Goal: Task Accomplishment & Management: Manage account settings

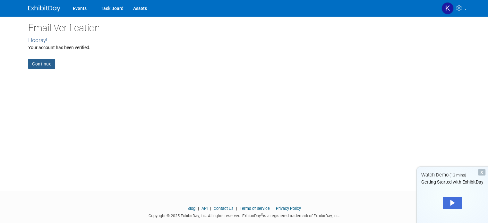
click at [38, 63] on link "Continue" at bounding box center [41, 64] width 27 height 10
click at [36, 65] on link "Continue" at bounding box center [41, 64] width 27 height 10
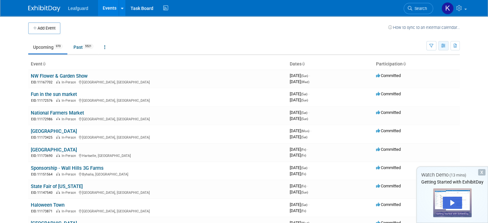
click at [446, 46] on icon "button" at bounding box center [443, 46] width 5 height 4
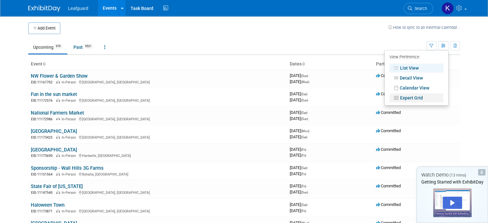
click at [428, 97] on link "Expert Grid" at bounding box center [416, 97] width 54 height 9
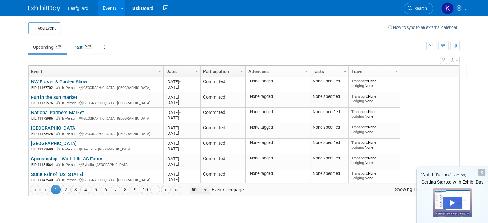
click at [458, 60] on icon "button" at bounding box center [456, 60] width 2 height 4
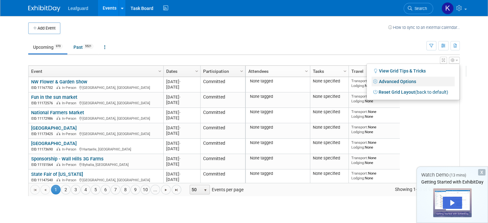
click at [428, 84] on link "Advanced Options" at bounding box center [412, 82] width 83 height 10
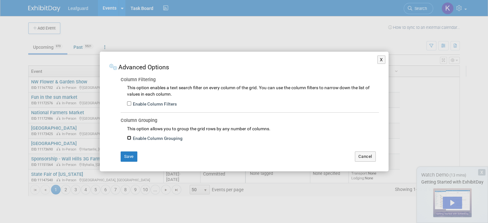
click at [128, 136] on input "Enable Column Grouping" at bounding box center [129, 138] width 4 height 4
checkbox input "true"
click at [128, 154] on button "Save" at bounding box center [129, 156] width 17 height 10
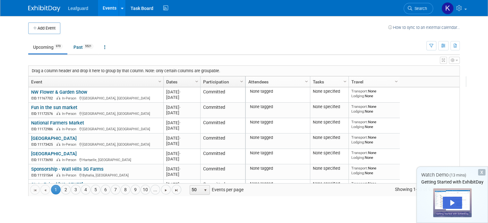
click at [157, 82] on link "Column Settings" at bounding box center [160, 81] width 7 height 10
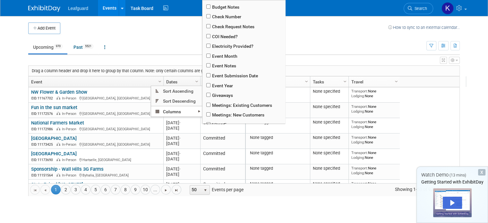
scroll to position [80, 0]
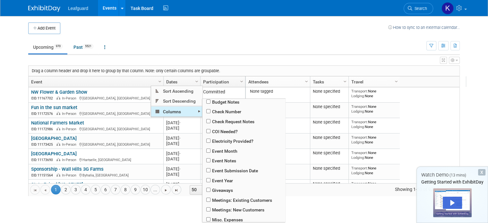
click at [196, 114] on span "Columns" at bounding box center [176, 111] width 51 height 10
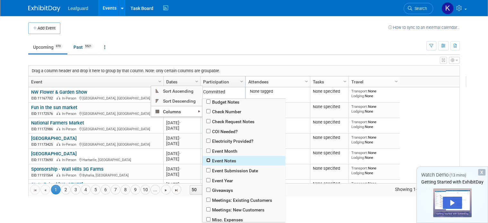
click at [207, 161] on input "checkbox" at bounding box center [208, 160] width 4 height 4
checkbox input "true"
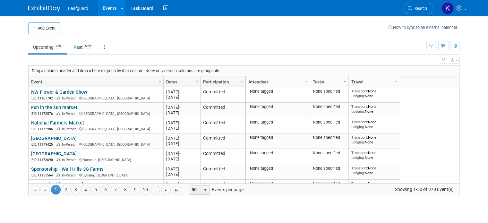
click at [460, 61] on button "button" at bounding box center [454, 60] width 11 height 7
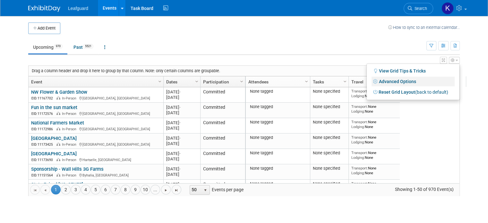
click at [411, 80] on link "Advanced Options" at bounding box center [412, 82] width 83 height 10
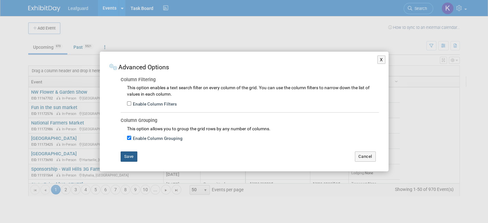
click at [130, 155] on button "Save" at bounding box center [129, 156] width 17 height 10
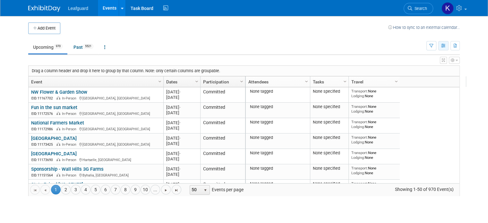
click at [448, 48] on button "button" at bounding box center [443, 45] width 10 height 9
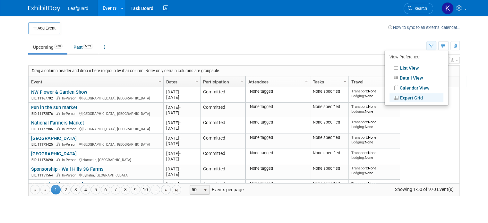
click at [436, 42] on button "button" at bounding box center [431, 45] width 10 height 9
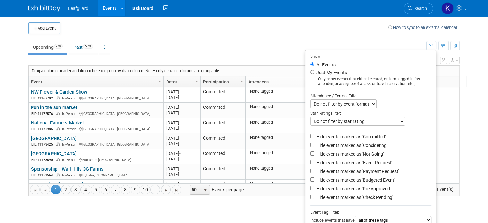
click at [395, 33] on td "How to sync to an external calendar..." at bounding box center [424, 28] width 72 height 12
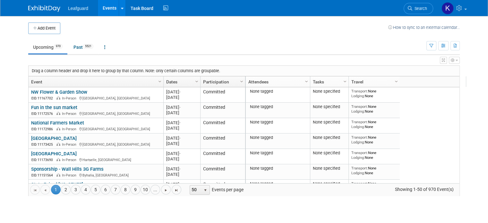
click at [303, 78] on link "Column Settings" at bounding box center [306, 81] width 7 height 10
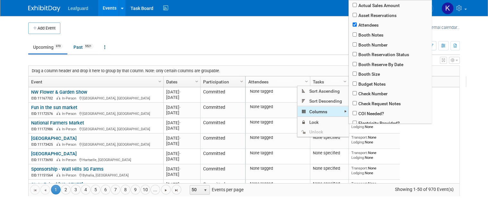
click at [313, 111] on span "Columns" at bounding box center [322, 111] width 51 height 10
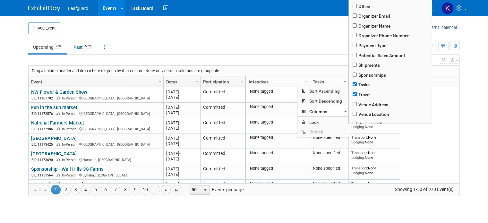
scroll to position [255, 0]
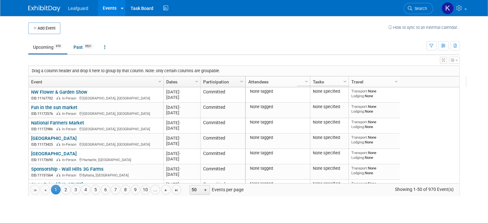
click at [342, 79] on span "Column Settings" at bounding box center [344, 81] width 5 height 5
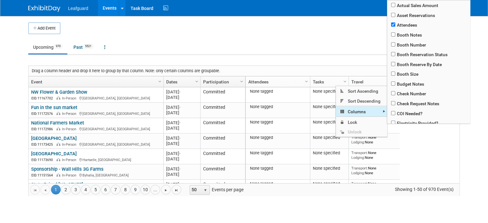
click at [355, 111] on span "Columns" at bounding box center [361, 111] width 51 height 10
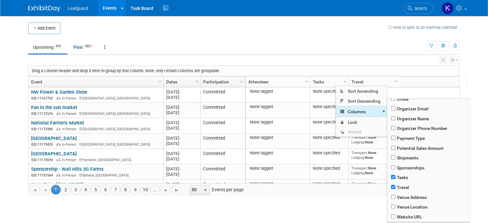
click at [372, 113] on span "Columns" at bounding box center [361, 111] width 51 height 10
click at [371, 110] on span "Columns" at bounding box center [361, 111] width 51 height 10
click at [391, 175] on input "checkbox" at bounding box center [393, 177] width 4 height 4
checkbox input "false"
checkbox input "true"
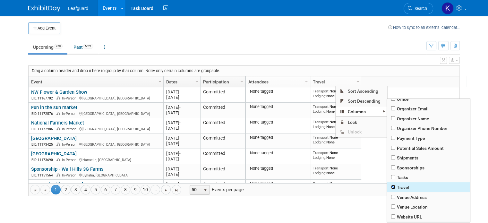
click at [392, 186] on input "checkbox" at bounding box center [393, 187] width 4 height 4
checkbox input "false"
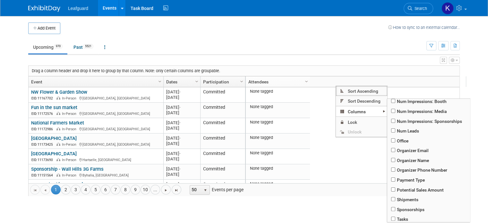
scroll to position [203, 0]
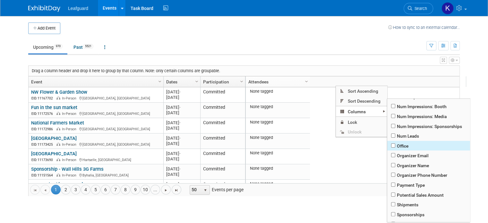
click at [393, 146] on span "Office" at bounding box center [428, 146] width 83 height 10
checkbox input "true"
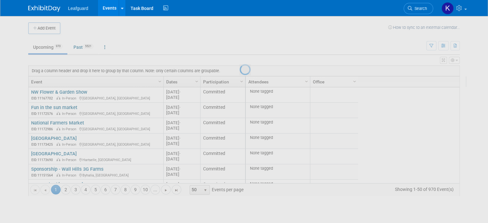
click at [249, 49] on div at bounding box center [244, 111] width 9 height 223
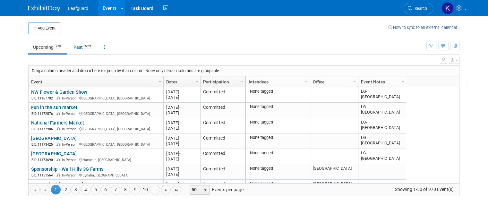
click at [354, 59] on div "View Grid Tips & Tricks Advanced Options Reset Grid Layout (back to default)" at bounding box center [243, 59] width 431 height 9
click at [400, 81] on span "Column Settings" at bounding box center [402, 81] width 5 height 5
click at [366, 83] on link "Event Notes" at bounding box center [381, 81] width 41 height 11
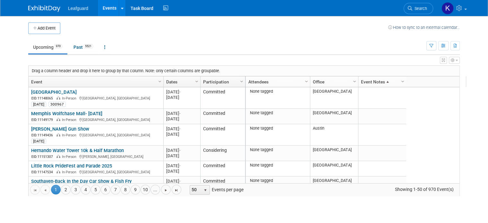
click at [366, 83] on link "Event Notes" at bounding box center [381, 81] width 41 height 11
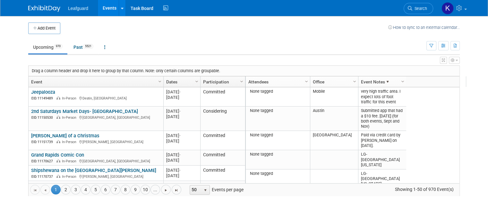
click at [385, 82] on span at bounding box center [387, 81] width 5 height 5
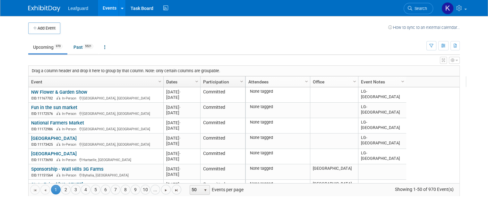
click at [380, 82] on link "Event Notes" at bounding box center [381, 81] width 41 height 11
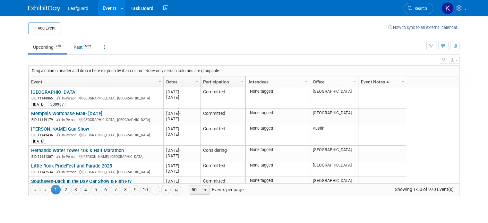
click at [400, 83] on span "Column Settings" at bounding box center [402, 81] width 5 height 5
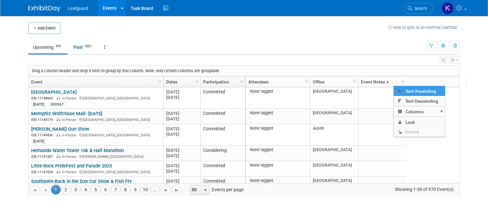
click at [458, 60] on icon "button" at bounding box center [456, 60] width 2 height 4
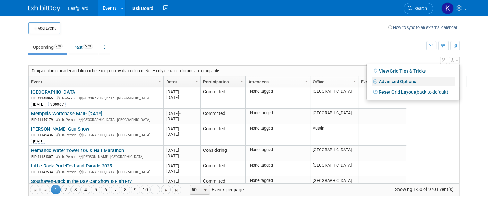
click at [434, 83] on link "Advanced Options" at bounding box center [412, 82] width 83 height 10
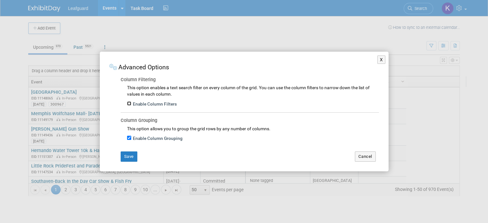
click at [129, 103] on input "Enable Column Filters" at bounding box center [129, 103] width 4 height 4
checkbox input "true"
click at [129, 138] on input "Enable Column Grouping" at bounding box center [129, 138] width 4 height 4
checkbox input "false"
click at [128, 157] on button "Save" at bounding box center [129, 156] width 17 height 10
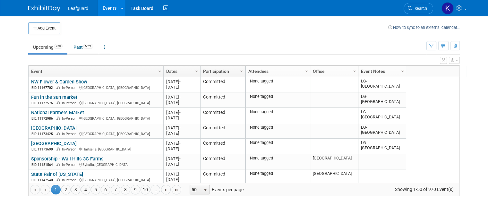
click at [400, 69] on span "Column Settings" at bounding box center [402, 71] width 5 height 5
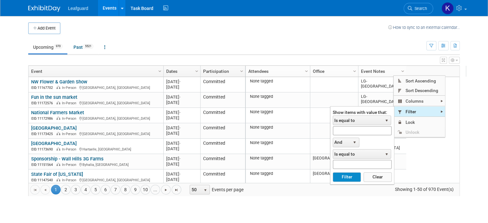
click at [409, 109] on span "Filter" at bounding box center [419, 111] width 51 height 10
click at [385, 119] on span "select" at bounding box center [386, 120] width 5 height 5
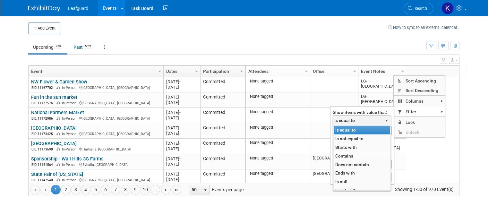
click at [355, 156] on li "Contains" at bounding box center [362, 156] width 56 height 9
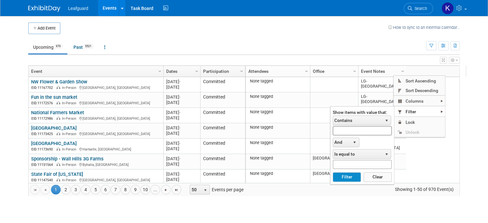
click at [350, 128] on input "text" at bounding box center [362, 130] width 59 height 9
click at [350, 176] on button "Filter" at bounding box center [347, 177] width 28 height 10
type input "LG-[PERSON_NAME]"
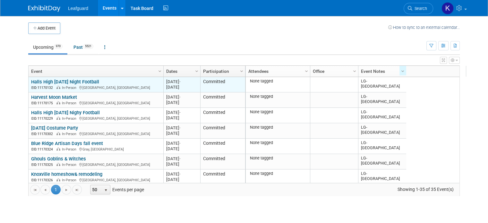
click at [69, 80] on link "Halls High [DATE] Night Football" at bounding box center [65, 82] width 68 height 6
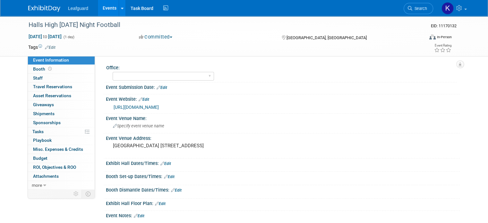
click at [170, 36] on button "Committed" at bounding box center [156, 37] width 38 height 7
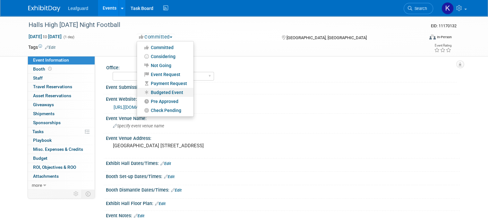
click at [162, 92] on link "Budgeted Event" at bounding box center [165, 92] width 56 height 9
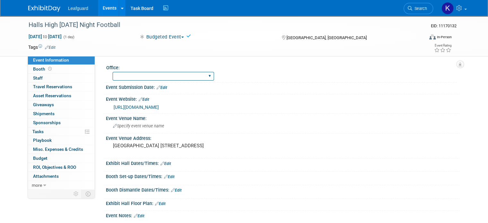
click at [157, 75] on select "[GEOGRAPHIC_DATA] [US_STATE] [GEOGRAPHIC_DATA] [GEOGRAPHIC_DATA] [GEOGRAPHIC_DA…" at bounding box center [163, 76] width 101 height 9
select select "[GEOGRAPHIC_DATA]"
click at [113, 72] on select "[GEOGRAPHIC_DATA] [US_STATE] [GEOGRAPHIC_DATA] [GEOGRAPHIC_DATA] [GEOGRAPHIC_DA…" at bounding box center [163, 76] width 101 height 9
click at [45, 79] on link "0 Staff 0" at bounding box center [61, 78] width 67 height 9
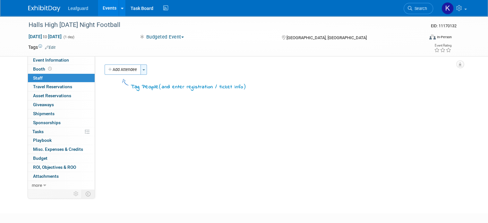
click at [140, 70] on button "Toggle Dropdown" at bounding box center [143, 69] width 6 height 10
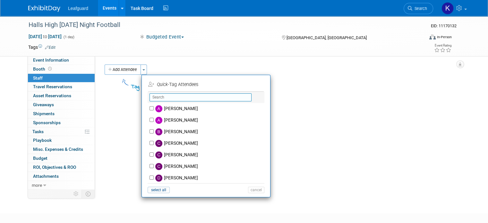
click at [160, 97] on input "text" at bounding box center [200, 97] width 102 height 8
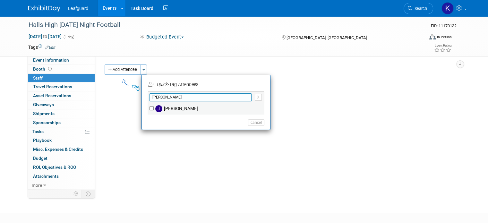
type input "[PERSON_NAME]"
click at [148, 105] on div "[PERSON_NAME]" at bounding box center [206, 109] width 117 height 12
click at [149, 108] on input "[PERSON_NAME]" at bounding box center [151, 108] width 4 height 4
checkbox input "true"
click at [160, 99] on input "jos" at bounding box center [200, 97] width 102 height 8
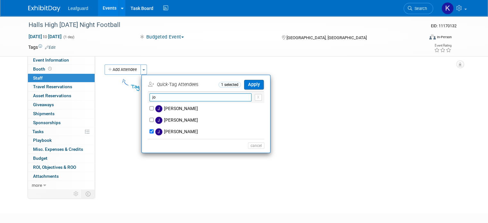
type input "j"
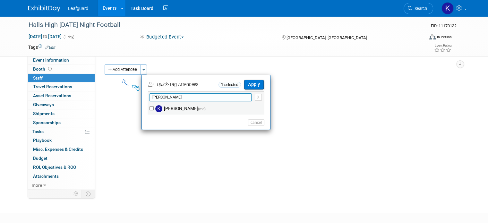
type input "kell"
click at [149, 106] on input "kelley schwarz (me)" at bounding box center [151, 108] width 4 height 4
checkbox input "true"
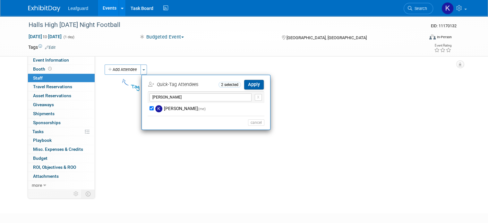
click at [245, 85] on button "Apply" at bounding box center [254, 84] width 20 height 9
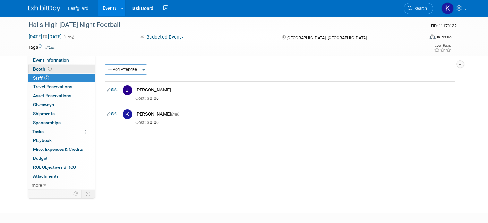
click at [38, 68] on span "Booth" at bounding box center [43, 68] width 20 height 5
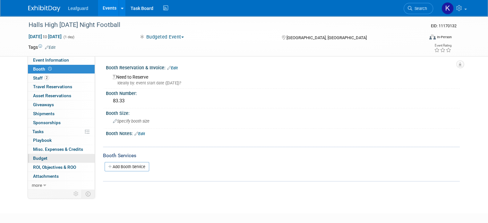
click at [44, 155] on link "Budget" at bounding box center [61, 158] width 67 height 9
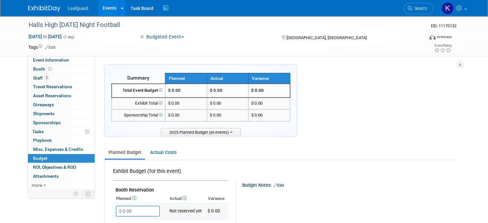
click at [132, 214] on input "$ 0.00" at bounding box center [138, 211] width 44 height 11
type input "$ 84.00"
click at [119, 222] on icon "button" at bounding box center [121, 224] width 4 height 4
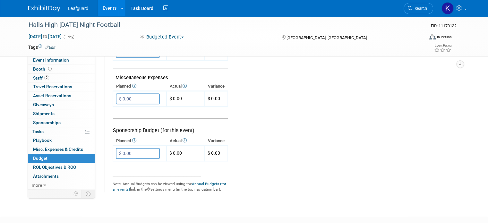
scroll to position [389, 0]
click at [138, 147] on input "$ 0.00" at bounding box center [138, 152] width 44 height 11
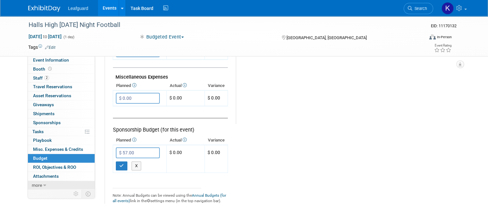
drag, startPoint x: 140, startPoint y: 147, endPoint x: 30, endPoint y: 187, distance: 117.2
type input "$ 60.00"
click at [119, 164] on icon "button" at bounding box center [121, 166] width 4 height 4
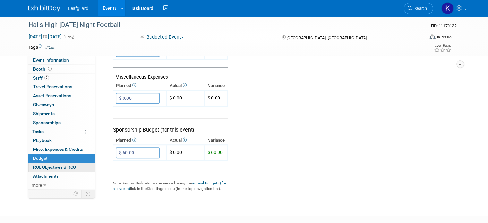
click at [75, 165] on link "0 ROI, Objectives & ROO 0" at bounding box center [61, 167] width 67 height 9
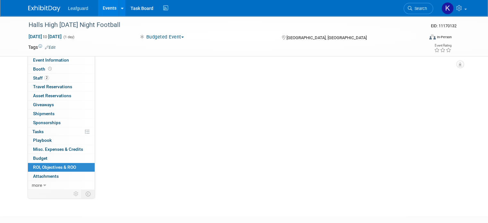
scroll to position [0, 0]
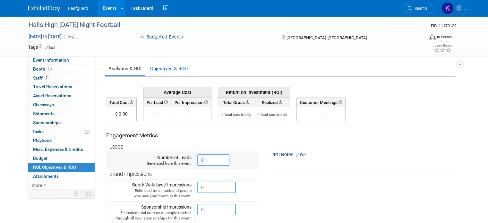
click at [210, 160] on input "0" at bounding box center [213, 160] width 32 height 12
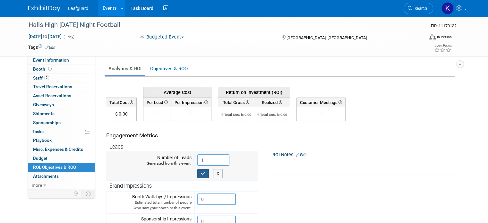
type input "1"
click at [201, 171] on icon "button" at bounding box center [203, 173] width 4 height 4
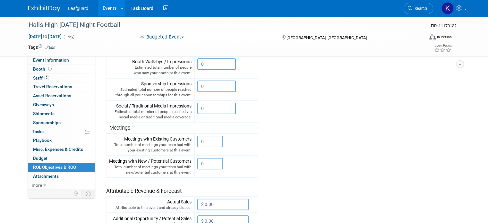
scroll to position [123, 0]
click at [102, 4] on link "Events" at bounding box center [109, 8] width 23 height 16
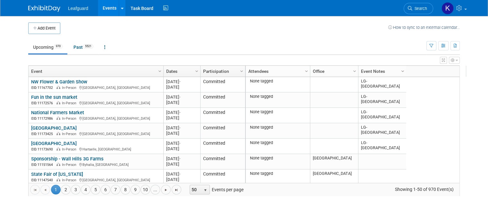
click at [400, 70] on span "Column Settings" at bounding box center [402, 71] width 5 height 5
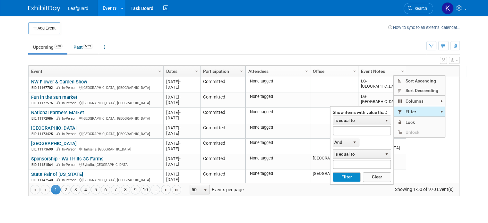
click at [410, 109] on span "Filter" at bounding box center [419, 111] width 51 height 10
click at [399, 111] on span at bounding box center [399, 111] width 5 height 5
click at [386, 118] on span "select" at bounding box center [386, 120] width 5 height 5
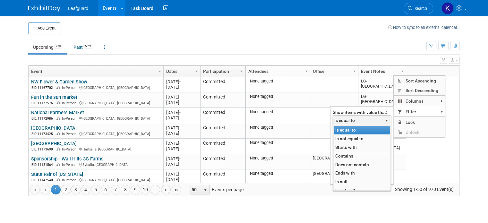
click at [360, 154] on li "Contains" at bounding box center [362, 156] width 56 height 9
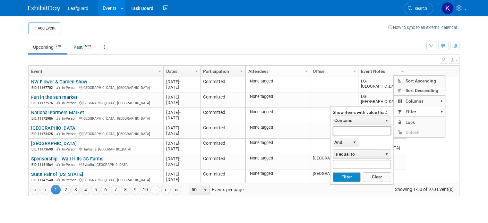
click at [360, 131] on input "text" at bounding box center [362, 130] width 58 height 9
click at [344, 178] on button "Filter" at bounding box center [347, 177] width 28 height 10
type input "LG-[PERSON_NAME]"
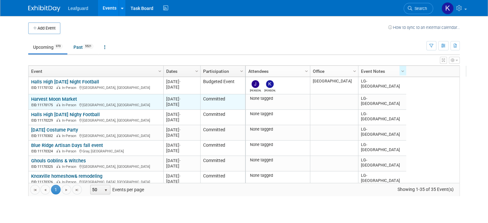
click at [57, 98] on link "Harvest Moon Market" at bounding box center [54, 99] width 46 height 6
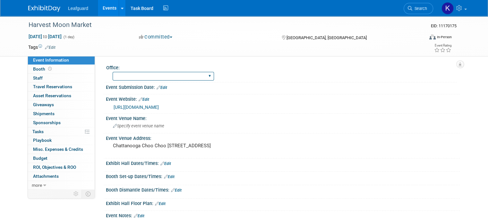
click at [155, 73] on select "Albany Arkansas Austin Birmingham Charlotte Chicago Cleveland Colorado Columbia…" at bounding box center [163, 76] width 101 height 9
select select "[GEOGRAPHIC_DATA]"
click at [113, 72] on select "Albany Arkansas Austin Birmingham Charlotte Chicago Cleveland Colorado Columbia…" at bounding box center [163, 76] width 101 height 9
click at [162, 39] on button "Committed" at bounding box center [156, 37] width 38 height 7
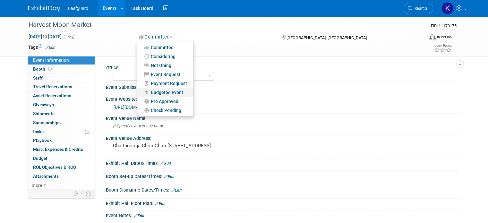
click at [158, 93] on link "Budgeted Event" at bounding box center [165, 92] width 56 height 9
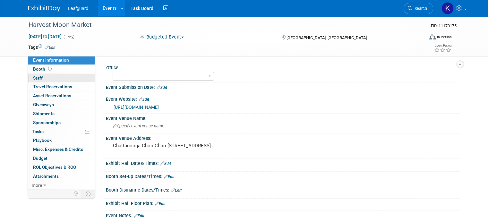
click at [49, 76] on link "0 Staff 0" at bounding box center [61, 78] width 67 height 9
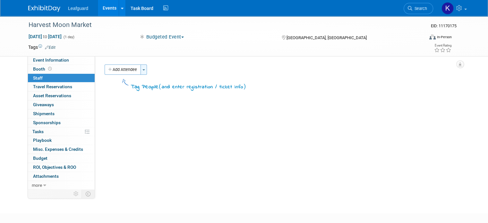
click at [140, 71] on button "Toggle Dropdown" at bounding box center [143, 69] width 6 height 10
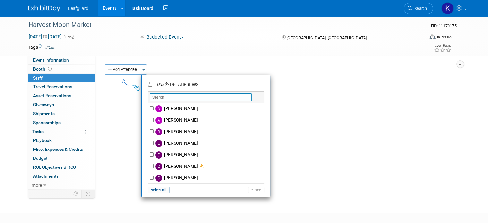
click at [165, 98] on input "text" at bounding box center [200, 97] width 102 height 8
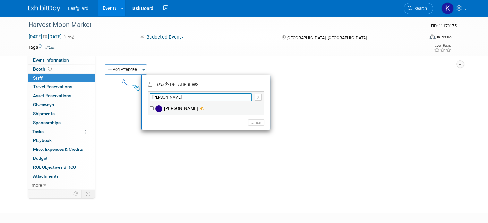
type input "josh"
click at [149, 108] on input "Josh Smith" at bounding box center [151, 108] width 4 height 4
checkbox input "true"
click at [209, 99] on input "josh" at bounding box center [200, 97] width 102 height 8
type input "j"
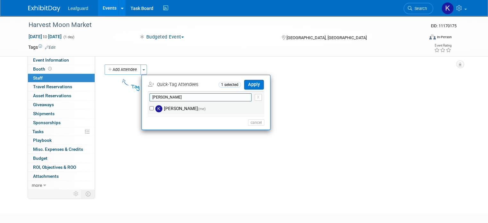
type input "kelle"
click at [149, 109] on input "kelley schwarz (me)" at bounding box center [151, 108] width 4 height 4
checkbox input "true"
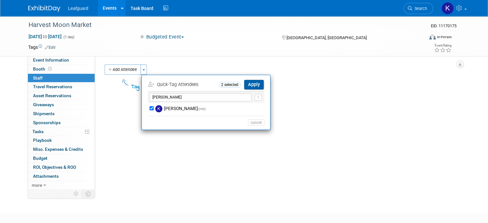
click at [251, 83] on button "Apply" at bounding box center [254, 84] width 20 height 9
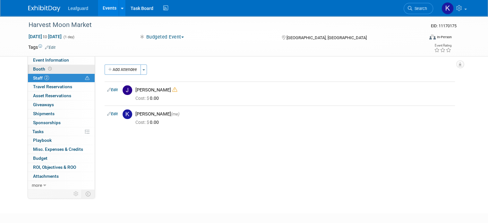
click at [54, 65] on link "Booth" at bounding box center [61, 69] width 67 height 9
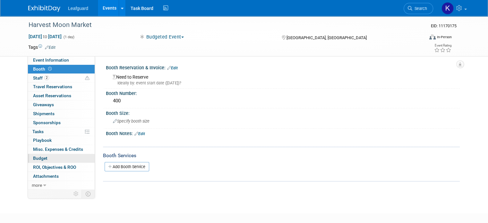
click at [43, 157] on link "Budget" at bounding box center [61, 158] width 67 height 9
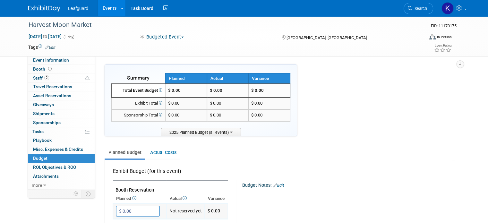
click at [139, 207] on input "$ 0.00" at bounding box center [138, 211] width 44 height 11
type input "$ 400.00"
click at [116, 220] on button "button" at bounding box center [122, 224] width 12 height 9
click at [63, 165] on span "ROI, Objectives & ROO 0" at bounding box center [54, 167] width 43 height 5
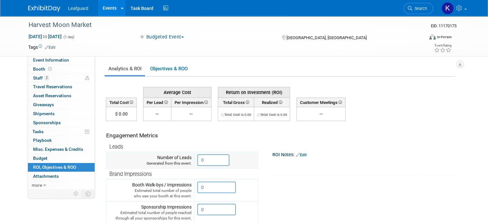
click at [214, 158] on input "0" at bounding box center [213, 160] width 32 height 12
click at [43, 155] on link "Budget" at bounding box center [61, 158] width 67 height 9
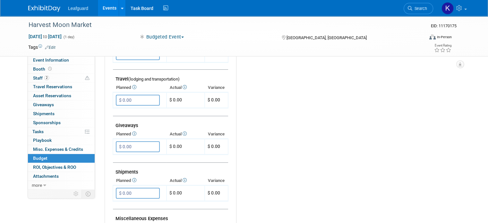
scroll to position [248, 0]
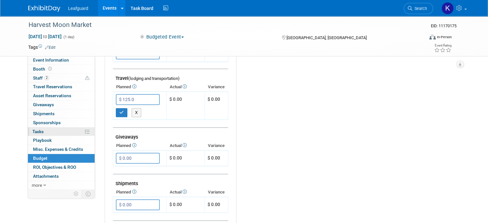
type input "$ 125.00"
click at [119, 110] on icon "button" at bounding box center [121, 112] width 4 height 4
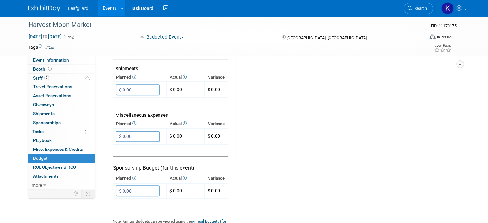
scroll to position [352, 0]
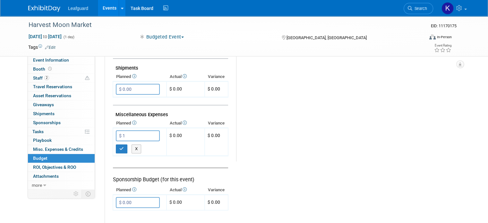
type input "$"
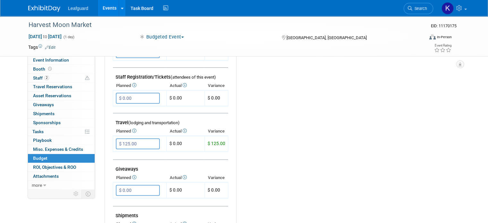
scroll to position [198, 0]
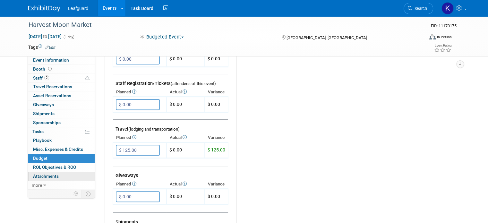
drag, startPoint x: 135, startPoint y: 149, endPoint x: 65, endPoint y: 175, distance: 74.7
drag, startPoint x: 65, startPoint y: 175, endPoint x: 150, endPoint y: 146, distance: 90.0
click at [150, 146] on input "$ 125.00" at bounding box center [138, 150] width 44 height 11
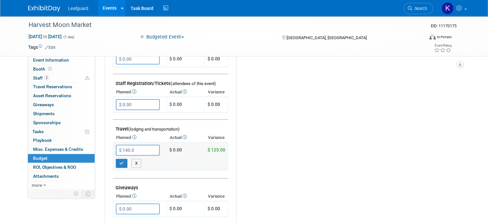
type input "$ 140.00"
click at [119, 161] on icon "button" at bounding box center [121, 163] width 4 height 4
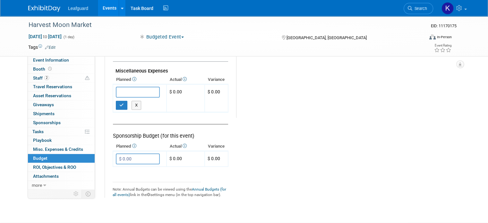
scroll to position [393, 0]
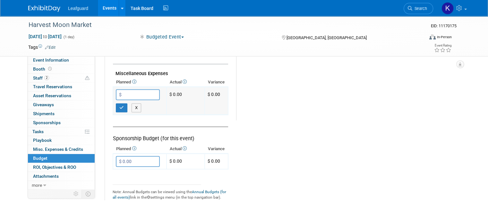
click at [120, 89] on input "$" at bounding box center [138, 94] width 44 height 11
type input "$ 90.00"
click at [119, 106] on icon "button" at bounding box center [121, 108] width 4 height 4
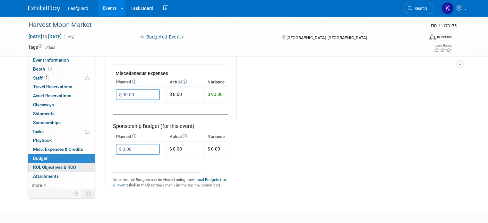
click at [54, 166] on span "ROI, Objectives & ROO 0" at bounding box center [54, 167] width 43 height 5
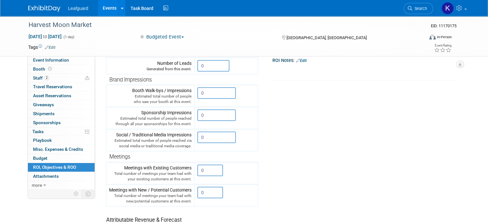
scroll to position [93, 0]
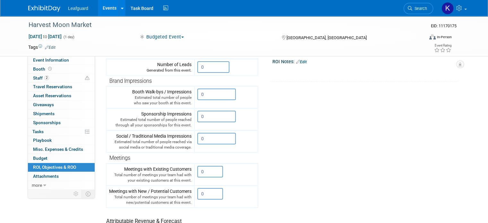
drag, startPoint x: 206, startPoint y: 66, endPoint x: 165, endPoint y: 84, distance: 44.2
click at [165, 84] on tbody "Leads Number of Leads Generated from this event. 0 X" at bounding box center [182, 153] width 152 height 211
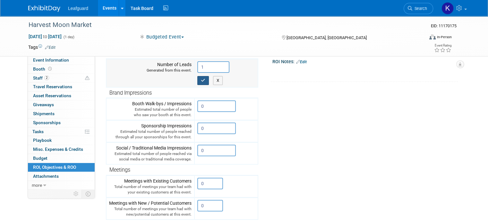
type input "1"
click at [201, 80] on icon "button" at bounding box center [203, 80] width 4 height 4
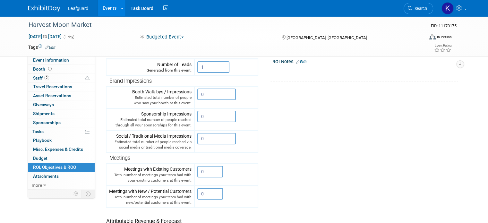
click at [104, 8] on link "Events" at bounding box center [109, 8] width 23 height 16
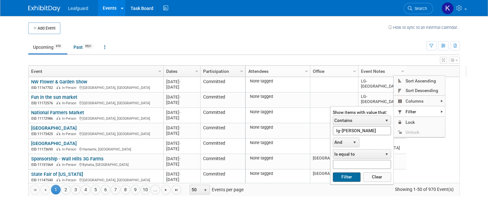
click at [341, 177] on button "Filter" at bounding box center [347, 177] width 28 height 10
type input "lg-[PERSON_NAME]"
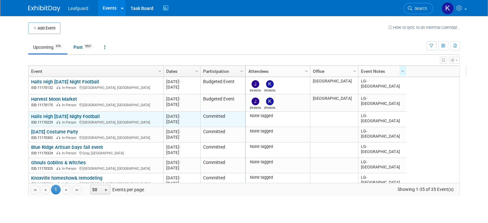
click at [53, 114] on link "Halls High [DATE] Nighy Football" at bounding box center [65, 117] width 69 height 6
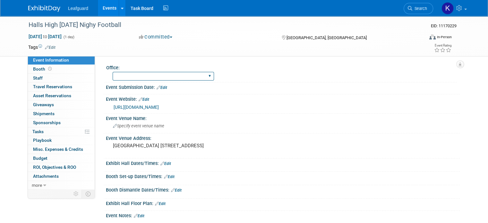
click at [153, 75] on select "[GEOGRAPHIC_DATA] [US_STATE] [GEOGRAPHIC_DATA] [GEOGRAPHIC_DATA] [GEOGRAPHIC_DA…" at bounding box center [163, 76] width 101 height 9
select select "[GEOGRAPHIC_DATA]"
click at [113, 72] on select "[GEOGRAPHIC_DATA] [US_STATE] [GEOGRAPHIC_DATA] [GEOGRAPHIC_DATA] [GEOGRAPHIC_DA…" at bounding box center [163, 76] width 101 height 9
click at [155, 38] on button "Committed" at bounding box center [156, 37] width 38 height 7
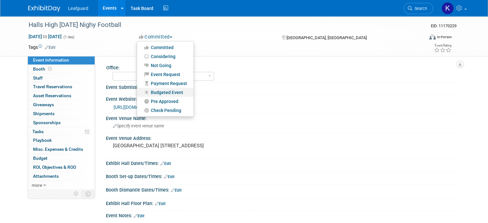
click at [157, 91] on link "Budgeted Event" at bounding box center [165, 92] width 56 height 9
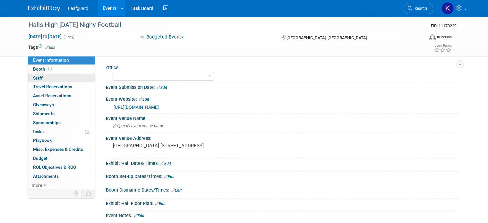
click at [62, 75] on link "0 Staff 0" at bounding box center [61, 78] width 67 height 9
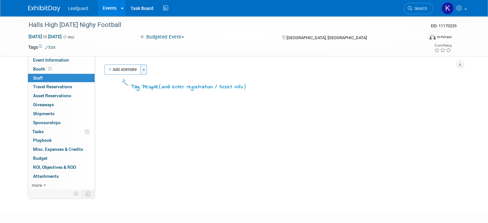
click at [140, 69] on button "Toggle Dropdown" at bounding box center [143, 69] width 6 height 10
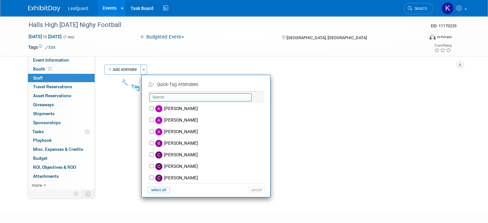
click at [170, 97] on input "text" at bounding box center [200, 97] width 102 height 8
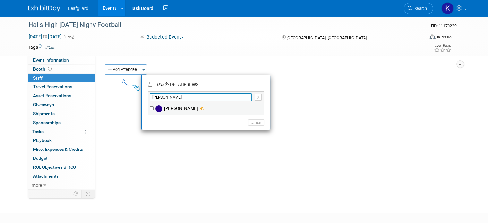
type input "josh"
click at [149, 106] on input "Josh Smith" at bounding box center [151, 108] width 4 height 4
checkbox input "true"
click at [213, 97] on input "josh" at bounding box center [200, 97] width 102 height 8
type input "j"
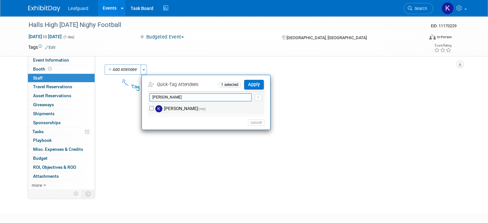
type input "[PERSON_NAME]"
click at [148, 110] on div "kelley schwarz (me)" at bounding box center [206, 109] width 117 height 12
click at [149, 108] on input "kelley schwarz (me)" at bounding box center [151, 108] width 4 height 4
checkbox input "true"
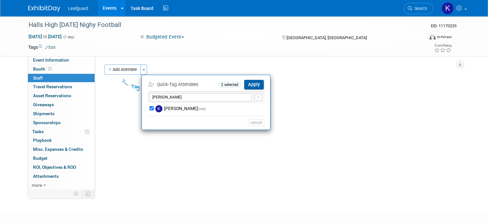
click at [249, 83] on button "Apply" at bounding box center [254, 84] width 20 height 9
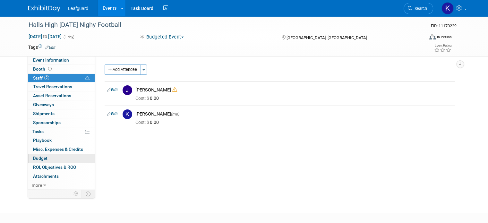
click at [48, 157] on link "Budget" at bounding box center [61, 158] width 67 height 9
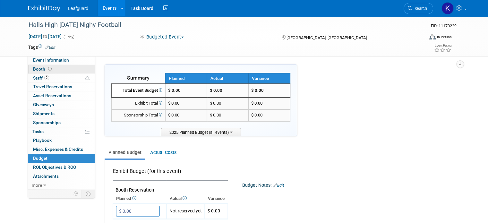
click at [50, 69] on link "Booth" at bounding box center [61, 69] width 67 height 9
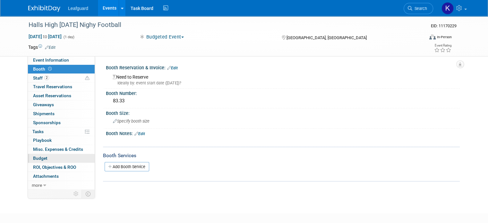
click at [40, 156] on span "Budget" at bounding box center [40, 158] width 14 height 5
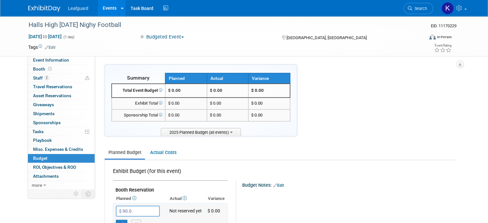
type input "$ 90.00"
click at [116, 220] on button "button" at bounding box center [122, 224] width 12 height 9
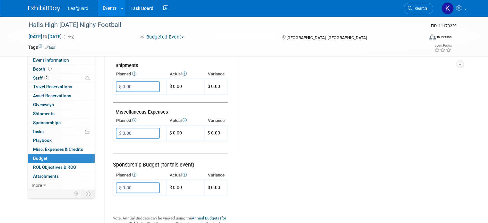
scroll to position [344, 0]
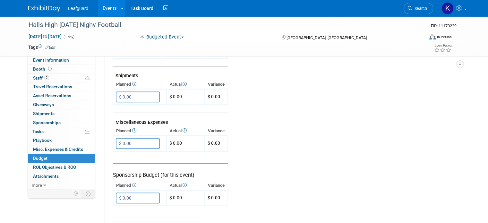
drag, startPoint x: 132, startPoint y: 140, endPoint x: 59, endPoint y: 160, distance: 75.6
drag, startPoint x: 59, startPoint y: 160, endPoint x: 143, endPoint y: 136, distance: 87.5
click at [143, 138] on input "$ 0.00" at bounding box center [138, 143] width 44 height 11
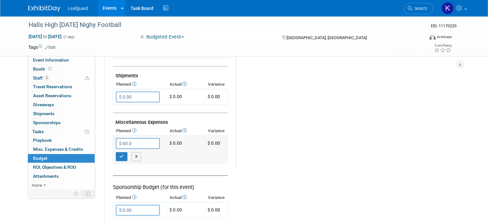
type input "$ 60.00"
click at [119, 154] on icon "button" at bounding box center [121, 156] width 4 height 4
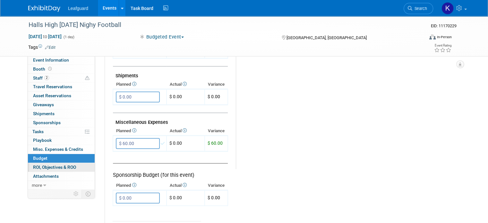
click at [40, 166] on span "ROI, Objectives & ROO 0" at bounding box center [54, 167] width 43 height 5
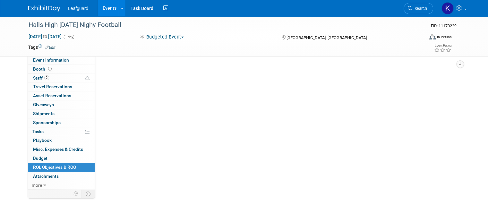
scroll to position [0, 0]
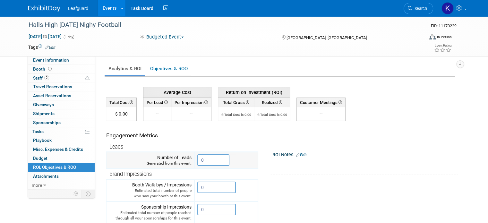
click at [208, 157] on input "0" at bounding box center [213, 160] width 32 height 12
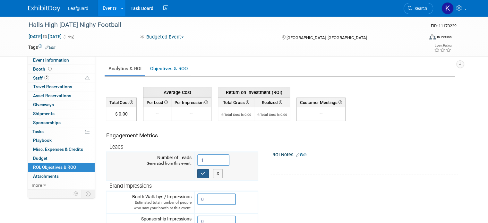
type input "1"
click at [201, 174] on icon "button" at bounding box center [203, 173] width 4 height 4
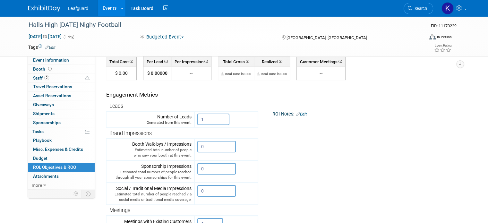
scroll to position [38, 0]
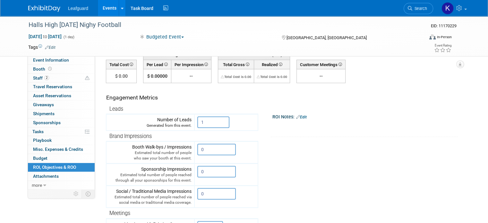
click at [104, 7] on link "Events" at bounding box center [109, 8] width 23 height 16
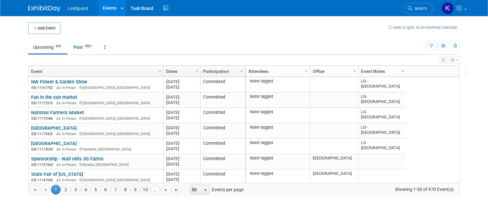
click at [434, 120] on div "None tagged LG-[GEOGRAPHIC_DATA] 2025 M-2025-[DATE] [GEOGRAPHIC_DATA], [GEOGRAP…" at bounding box center [357, 130] width 225 height 106
click at [400, 72] on span "Column Settings" at bounding box center [402, 71] width 5 height 5
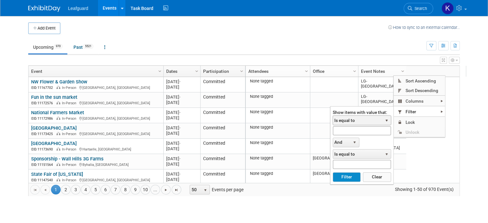
click at [358, 120] on span "Is equal to" at bounding box center [357, 120] width 49 height 9
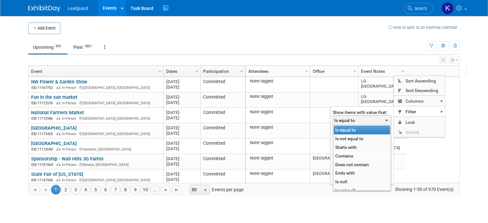
click at [346, 156] on li "Contains" at bounding box center [362, 156] width 56 height 9
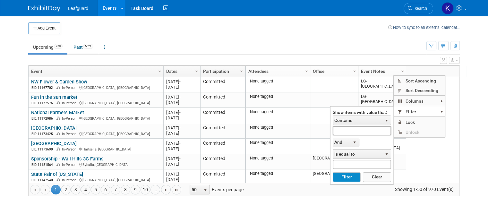
click at [357, 132] on input "text" at bounding box center [362, 130] width 58 height 9
click at [340, 177] on button "Filter" at bounding box center [347, 177] width 28 height 10
type input "lg-[PERSON_NAME]"
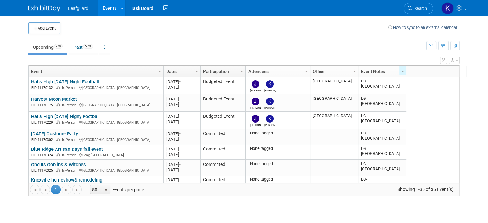
click at [71, 22] on td at bounding box center [224, 28] width 328 height 12
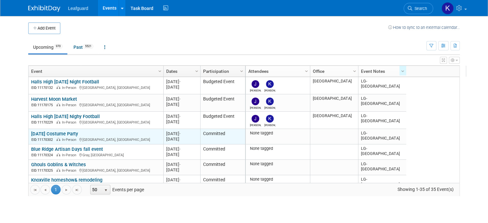
click at [72, 132] on link "[DATE] Costume Party" at bounding box center [54, 134] width 47 height 6
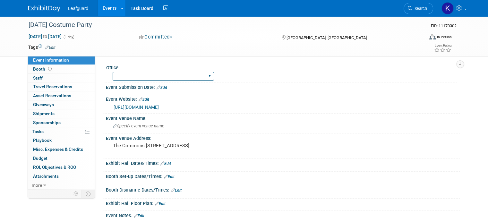
click at [154, 79] on select "Albany Arkansas Austin Birmingham Charlotte Chicago Cleveland Colorado Columbia…" at bounding box center [163, 76] width 101 height 9
select select "[GEOGRAPHIC_DATA]"
click at [113, 72] on select "Albany Arkansas Austin Birmingham Charlotte Chicago Cleveland Colorado Columbia…" at bounding box center [163, 76] width 101 height 9
click at [167, 39] on button "Committed" at bounding box center [156, 37] width 38 height 7
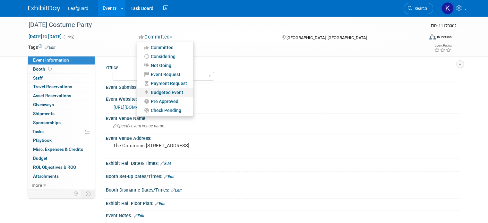
click at [164, 95] on link "Budgeted Event" at bounding box center [165, 92] width 56 height 9
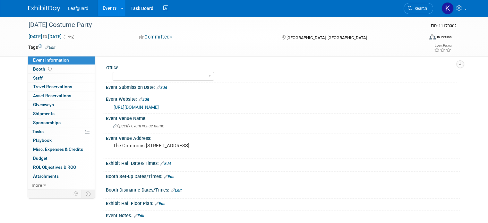
click at [164, 37] on button "Committed" at bounding box center [156, 37] width 38 height 7
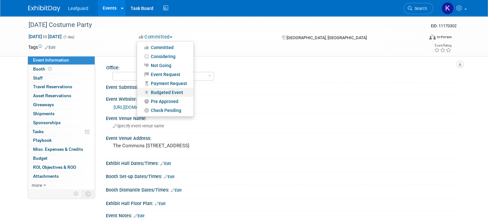
click at [163, 92] on link "Budgeted Event" at bounding box center [165, 92] width 56 height 9
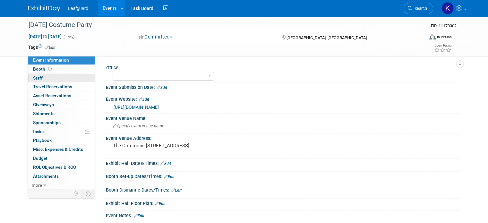
click at [40, 78] on link "0 Staff 0" at bounding box center [61, 78] width 67 height 9
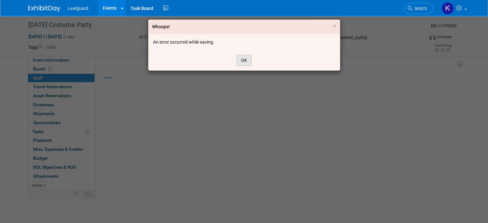
click at [248, 62] on button "OK" at bounding box center [244, 60] width 15 height 11
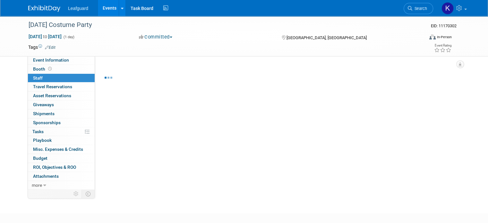
click at [168, 37] on button "Committed" at bounding box center [156, 37] width 38 height 7
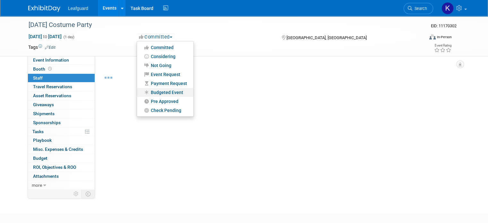
click at [167, 91] on link "Budgeted Event" at bounding box center [165, 92] width 56 height 9
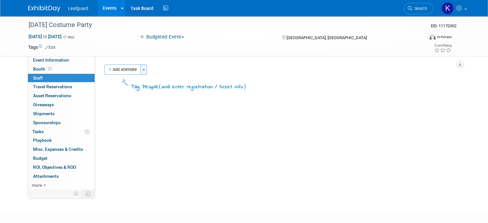
click at [140, 68] on button "Toggle Dropdown" at bounding box center [143, 69] width 6 height 10
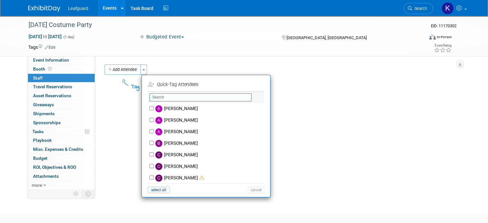
click at [169, 98] on input "text" at bounding box center [200, 97] width 102 height 8
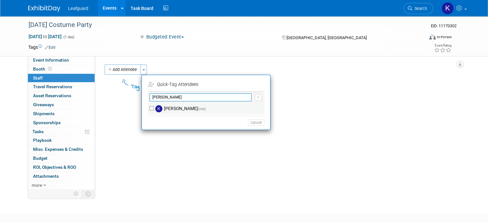
type input "kelle"
click at [149, 107] on input "kelley schwarz (me)" at bounding box center [151, 108] width 4 height 4
checkbox input "true"
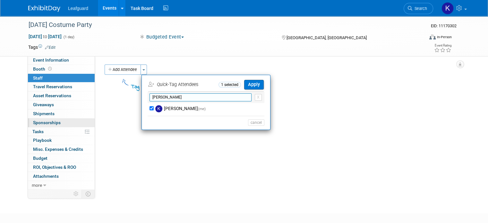
drag, startPoint x: 163, startPoint y: 96, endPoint x: 75, endPoint y: 126, distance: 93.0
click at [75, 126] on div "Event Information Event Info Booth Booth 0 Staff 0 Staff 0 Travel Reservations …" at bounding box center [243, 102] width 441 height 173
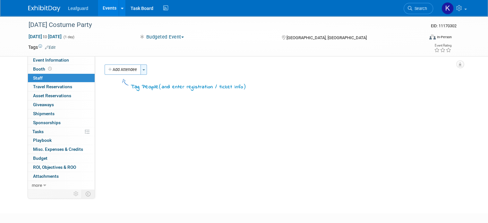
click at [140, 71] on button "Toggle Dropdown" at bounding box center [143, 69] width 6 height 10
checkbox input "false"
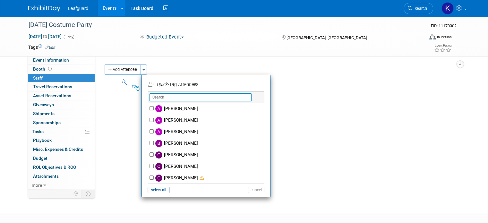
click at [164, 97] on input "text" at bounding box center [200, 97] width 102 height 8
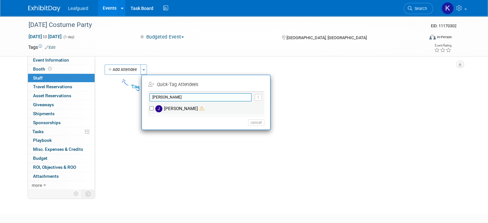
type input "[PERSON_NAME]"
click at [149, 107] on input "[PERSON_NAME]" at bounding box center [151, 108] width 4 height 4
checkbox input "true"
click at [160, 97] on input "[PERSON_NAME]" at bounding box center [200, 97] width 102 height 8
type input "j"
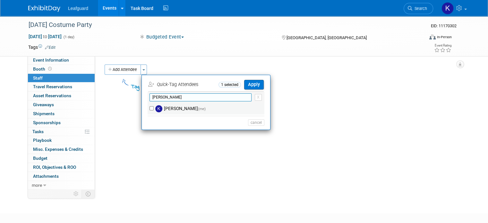
type input "kelley"
click at [149, 108] on input "[PERSON_NAME] (me)" at bounding box center [151, 108] width 4 height 4
checkbox input "true"
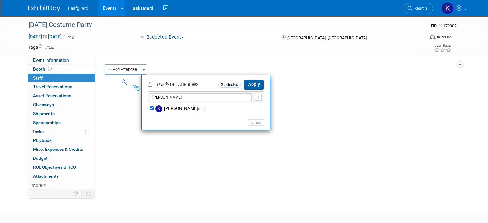
click at [247, 85] on button "Apply" at bounding box center [254, 84] width 20 height 9
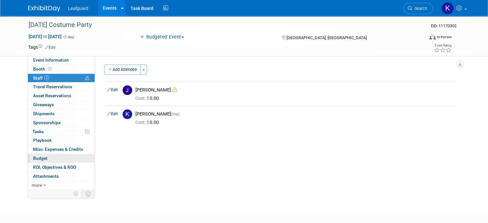
click at [54, 157] on link "Budget" at bounding box center [61, 158] width 67 height 9
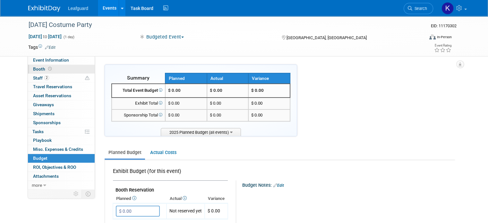
click at [50, 68] on link "Booth" at bounding box center [61, 69] width 67 height 9
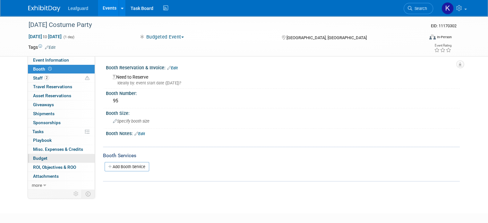
click at [50, 155] on link "Budget" at bounding box center [61, 158] width 67 height 9
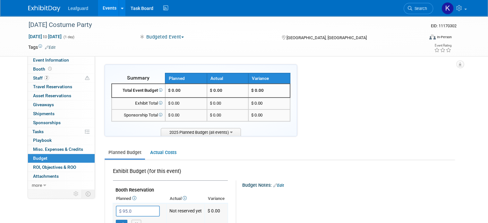
type input "$ 95.00"
click at [116, 220] on button "button" at bounding box center [122, 224] width 12 height 9
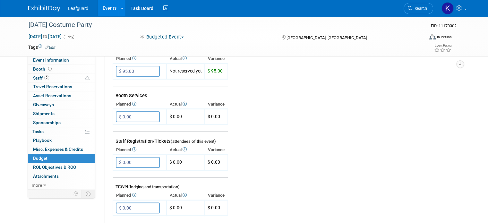
scroll to position [192, 0]
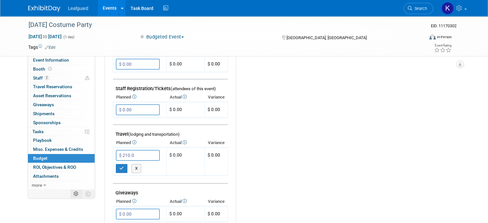
type input "$ 210.00"
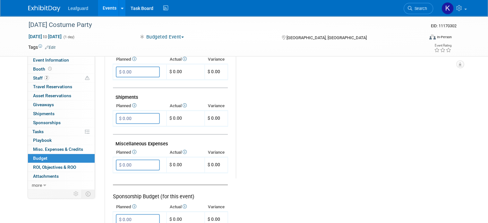
scroll to position [336, 0]
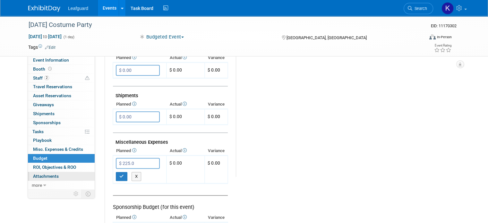
type input "$ 225.00"
click at [119, 174] on icon "button" at bounding box center [121, 176] width 4 height 4
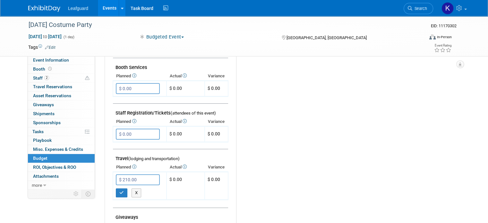
scroll to position [169, 0]
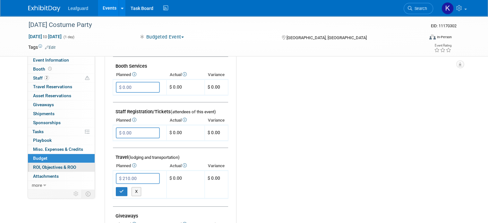
click at [64, 165] on span "ROI, Objectives & ROO 0" at bounding box center [54, 167] width 43 height 5
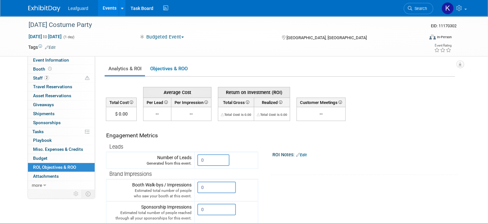
drag, startPoint x: 203, startPoint y: 164, endPoint x: 181, endPoint y: 175, distance: 24.8
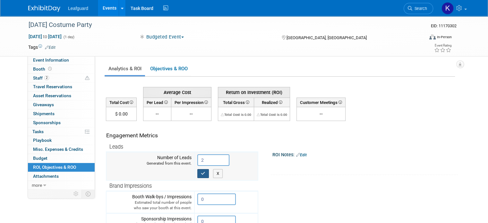
type input "2"
click at [201, 174] on icon "button" at bounding box center [203, 173] width 4 height 4
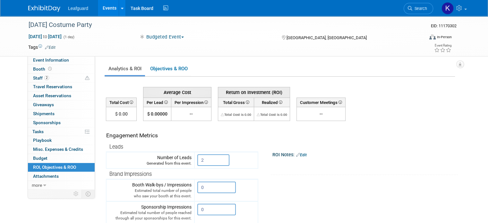
click at [101, 10] on link "Events" at bounding box center [109, 8] width 23 height 16
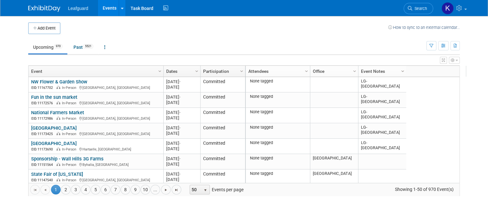
click at [400, 69] on span "Column Settings" at bounding box center [402, 71] width 5 height 5
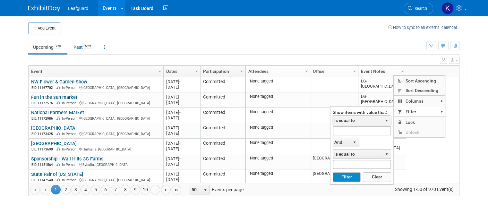
click at [358, 118] on span "Is equal to" at bounding box center [357, 120] width 49 height 9
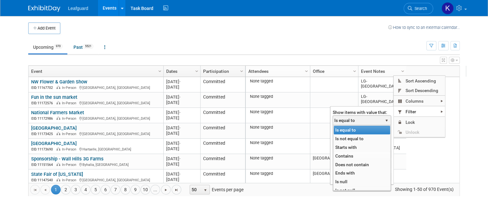
click at [350, 156] on li "Contains" at bounding box center [362, 156] width 56 height 9
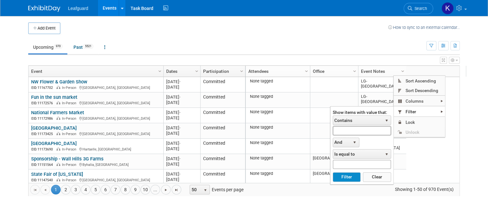
click at [341, 129] on input "text" at bounding box center [362, 130] width 58 height 9
click at [340, 175] on button "Filter" at bounding box center [347, 177] width 28 height 10
type input "lg-[PERSON_NAME]"
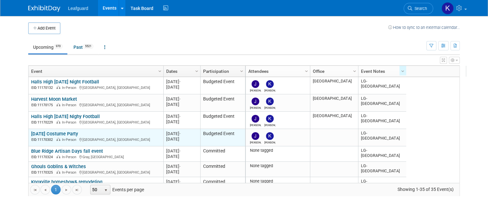
click at [59, 132] on link "[DATE] Costume Party" at bounding box center [54, 134] width 47 height 6
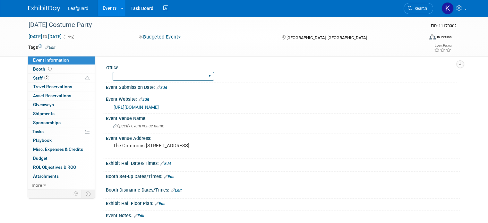
click at [155, 74] on select "Albany Arkansas Austin Birmingham Charlotte Chicago Cleveland Colorado Columbia…" at bounding box center [163, 76] width 101 height 9
select select "[GEOGRAPHIC_DATA]"
click at [113, 72] on select "Albany Arkansas Austin Birmingham Charlotte Chicago Cleveland Colorado Columbia…" at bounding box center [163, 76] width 101 height 9
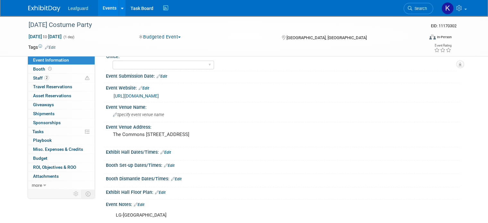
scroll to position [11, 0]
click at [47, 66] on span at bounding box center [50, 68] width 6 height 5
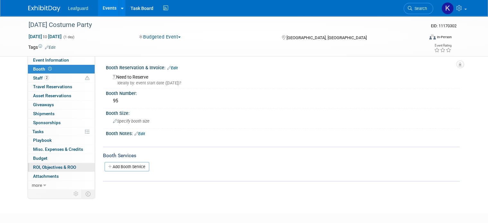
click at [54, 165] on span "ROI, Objectives & ROO 0" at bounding box center [54, 167] width 43 height 5
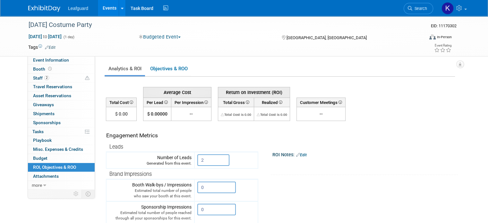
click at [105, 7] on link "Events" at bounding box center [109, 8] width 23 height 16
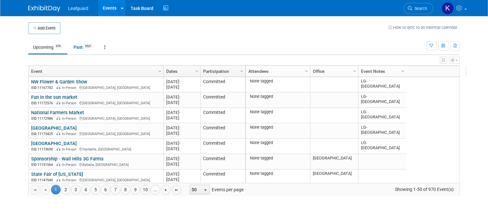
click at [249, 211] on body "Leafguard Events Add Event Bulk Upload Events Shareable Event Boards Recently V…" at bounding box center [244, 111] width 488 height 223
click at [400, 72] on span "Column Settings" at bounding box center [402, 71] width 5 height 5
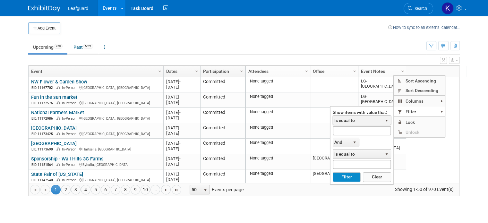
click at [360, 116] on span "Is equal to" at bounding box center [357, 120] width 49 height 9
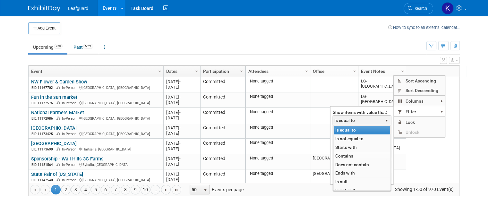
click at [346, 154] on li "Contains" at bounding box center [362, 156] width 56 height 9
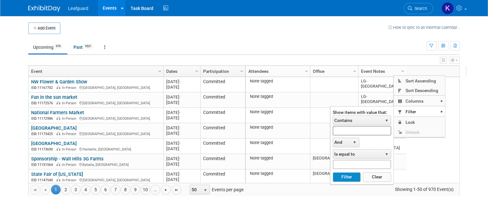
click at [357, 129] on input "text" at bounding box center [362, 130] width 58 height 9
click at [339, 174] on button "Filter" at bounding box center [347, 177] width 28 height 10
type input "lg-knox"
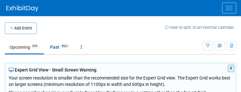
click at [144, 28] on td at bounding box center [101, 28] width 128 height 12
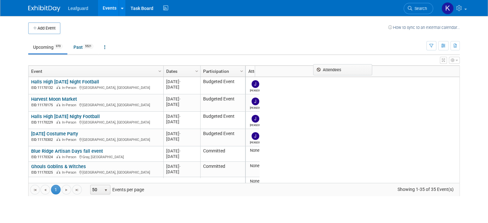
drag, startPoint x: 248, startPoint y: 70, endPoint x: 323, endPoint y: 69, distance: 75.7
click at [323, 69] on body "Leafguard Events Add Event Bulk Upload Events Shareable Event Boards Recently V…" at bounding box center [244, 111] width 488 height 223
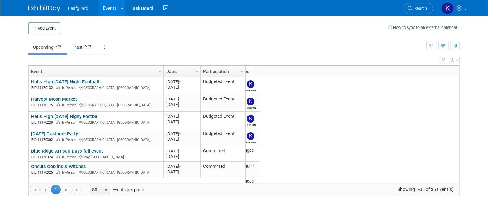
scroll to position [0, 26]
drag, startPoint x: 306, startPoint y: 134, endPoint x: 405, endPoint y: 138, distance: 99.2
click at [405, 138] on div "Column Settings Event Column Settings Dates Column Settings Participation Colum…" at bounding box center [243, 130] width 431 height 131
drag, startPoint x: 248, startPoint y: 69, endPoint x: 364, endPoint y: 72, distance: 116.5
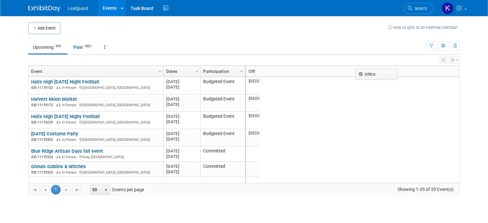
click at [364, 72] on body "Leafguard Events Add Event Bulk Upload Events Shareable Event Boards Recently V…" at bounding box center [244, 111] width 488 height 223
drag, startPoint x: 240, startPoint y: 74, endPoint x: 336, endPoint y: 72, distance: 96.6
click at [336, 72] on body "Leafguard Events Add Event Bulk Upload Events Shareable Event Boards Recently V…" at bounding box center [244, 111] width 488 height 223
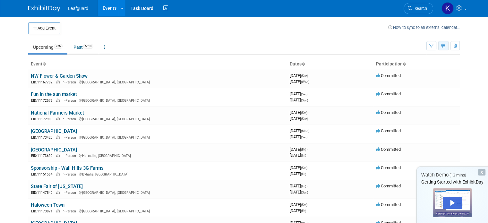
click at [448, 43] on button "button" at bounding box center [443, 45] width 10 height 9
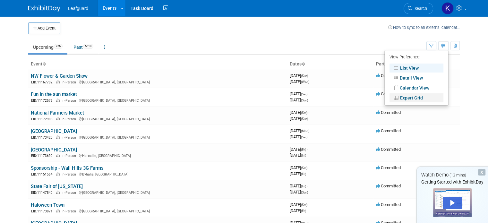
click at [420, 99] on link "Expert Grid" at bounding box center [416, 97] width 54 height 9
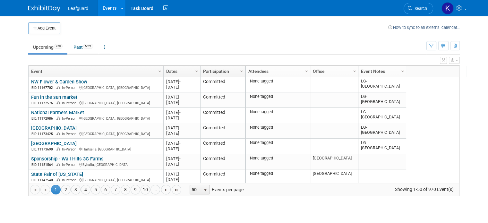
click at [399, 67] on link "Column Settings" at bounding box center [402, 71] width 7 height 10
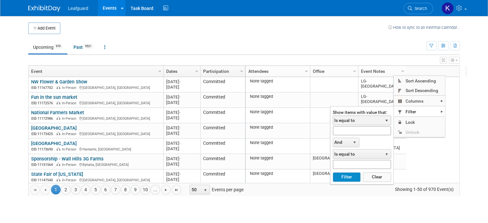
click at [377, 119] on span "Is equal to" at bounding box center [357, 120] width 49 height 9
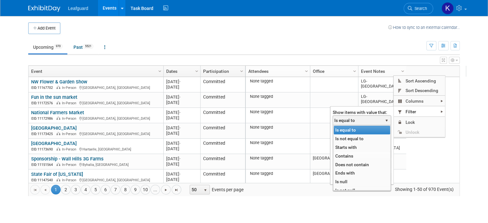
click at [359, 153] on li "Contains" at bounding box center [362, 156] width 56 height 9
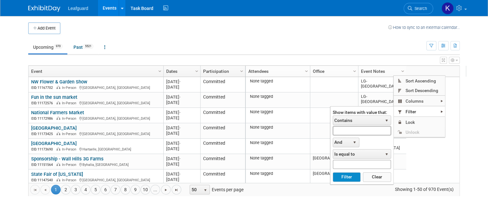
click at [359, 129] on input "text" at bounding box center [362, 130] width 58 height 9
click at [348, 177] on button "Filter" at bounding box center [347, 177] width 28 height 10
type input "lg-[PERSON_NAME]"
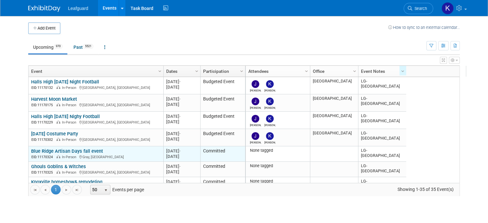
click at [90, 148] on link "Blue Ridge Artisan Days fall event" at bounding box center [67, 151] width 72 height 6
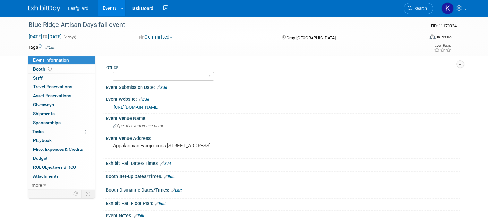
click at [170, 34] on button "Committed" at bounding box center [156, 37] width 38 height 7
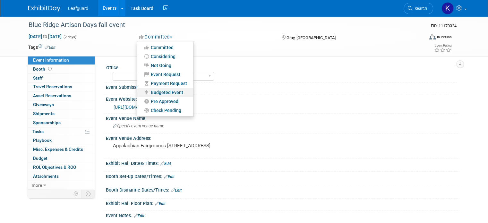
click at [162, 93] on link "Budgeted Event" at bounding box center [165, 92] width 56 height 9
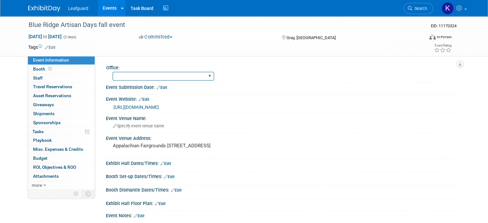
click at [152, 73] on select "Albany Arkansas Austin Birmingham Charlotte Chicago Cleveland Colorado Columbia…" at bounding box center [163, 76] width 101 height 9
select select "[GEOGRAPHIC_DATA]"
click at [113, 72] on select "Albany Arkansas Austin Birmingham Charlotte Chicago Cleveland Colorado Columbia…" at bounding box center [163, 76] width 101 height 9
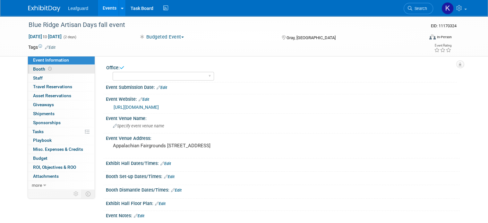
click at [64, 70] on link "Booth" at bounding box center [61, 69] width 67 height 9
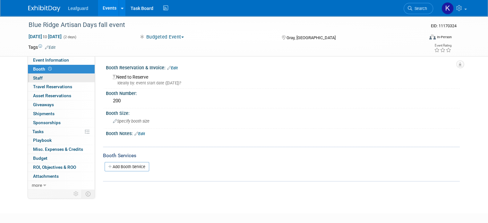
click at [36, 75] on link "0 Staff 0" at bounding box center [61, 78] width 67 height 9
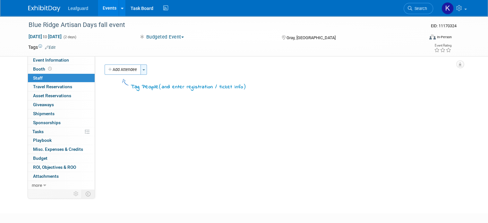
click at [140, 70] on button "Toggle Dropdown" at bounding box center [143, 69] width 6 height 10
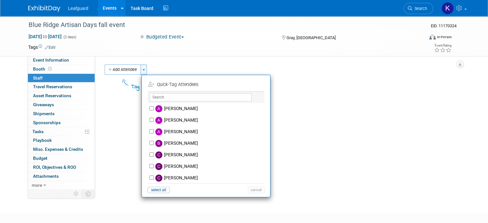
click at [140, 68] on button "Toggle Dropdown" at bounding box center [143, 69] width 6 height 10
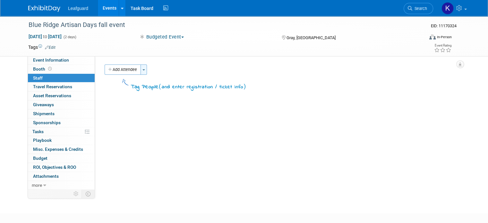
click at [140, 68] on button "Toggle Dropdown" at bounding box center [143, 69] width 6 height 10
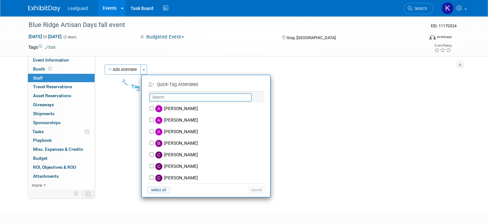
click at [167, 97] on input "text" at bounding box center [200, 97] width 102 height 8
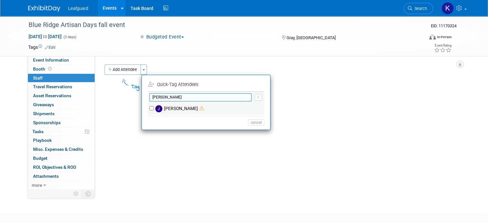
type input "josh"
click at [149, 108] on input "[PERSON_NAME]" at bounding box center [151, 108] width 4 height 4
checkbox input "true"
drag, startPoint x: 168, startPoint y: 98, endPoint x: 107, endPoint y: 119, distance: 64.4
click at [107, 119] on div "Office: Albany Arkansas Austin Birmingham Charlotte Chicago Cleveland Colorado …" at bounding box center [277, 122] width 365 height 133
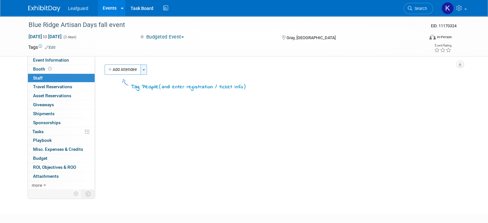
click at [140, 70] on button "Toggle Dropdown" at bounding box center [143, 69] width 6 height 10
checkbox input "false"
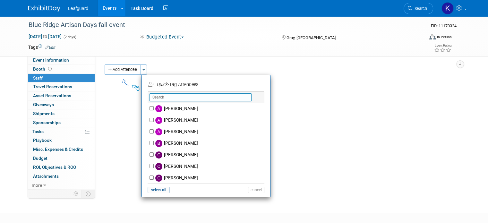
click at [159, 96] on input "text" at bounding box center [200, 97] width 102 height 8
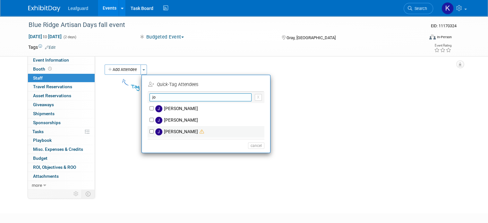
type input "jo"
click at [149, 132] on input "[PERSON_NAME]" at bounding box center [151, 131] width 4 height 4
checkbox input "true"
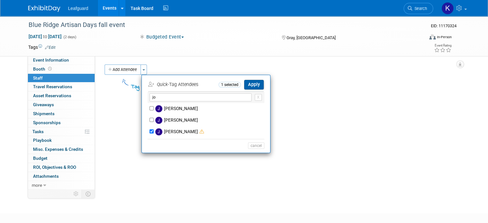
click at [247, 82] on button "Apply" at bounding box center [254, 84] width 20 height 9
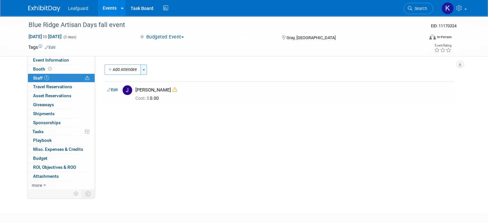
click at [141, 69] on button "Toggle Dropdown" at bounding box center [143, 69] width 6 height 10
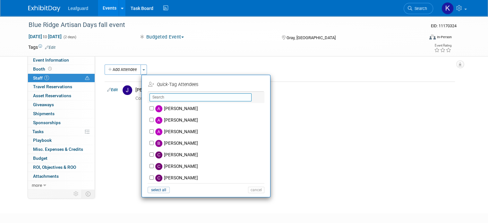
click at [174, 97] on input "text" at bounding box center [200, 97] width 102 height 8
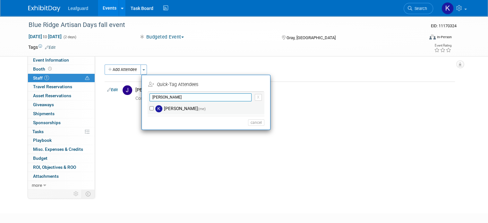
type input "kell"
click at [149, 107] on input "kelley schwarz (me)" at bounding box center [151, 108] width 4 height 4
checkbox input "true"
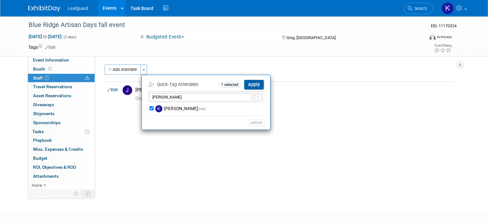
click at [251, 85] on button "Apply" at bounding box center [254, 84] width 20 height 9
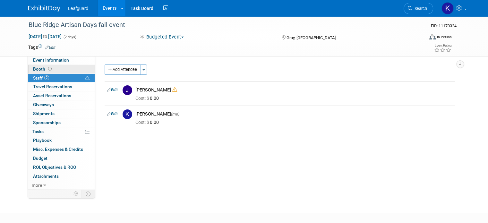
click at [49, 65] on link "Booth" at bounding box center [61, 69] width 67 height 9
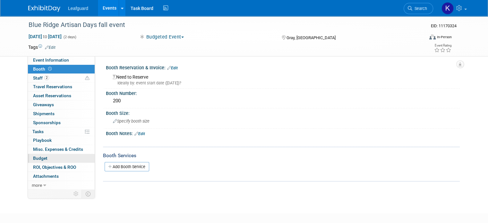
click at [40, 157] on span "Budget" at bounding box center [40, 158] width 14 height 5
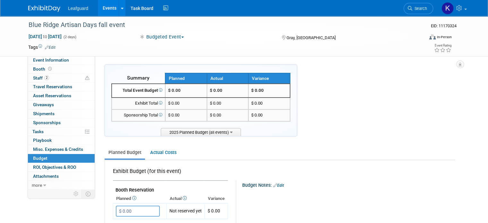
drag, startPoint x: 132, startPoint y: 211, endPoint x: 71, endPoint y: 235, distance: 66.3
drag, startPoint x: 71, startPoint y: 235, endPoint x: 205, endPoint y: 157, distance: 155.2
click at [205, 157] on ul "Planned Budget Actual Costs" at bounding box center [280, 153] width 350 height 14
drag, startPoint x: 133, startPoint y: 208, endPoint x: 60, endPoint y: 229, distance: 76.2
drag, startPoint x: 60, startPoint y: 229, endPoint x: 208, endPoint y: 173, distance: 158.0
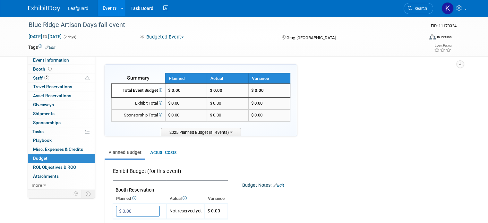
click at [208, 173] on div "Exhibit Budget (for this event)" at bounding box center [169, 173] width 112 height 11
click at [132, 211] on input "$ 0.00" at bounding box center [138, 211] width 44 height 11
type input "$ 200.00"
click at [116, 220] on button "button" at bounding box center [122, 224] width 12 height 9
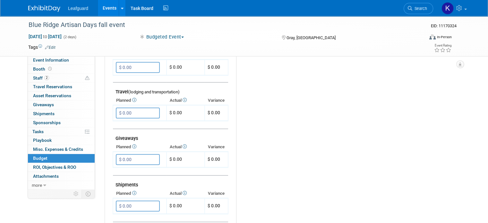
scroll to position [237, 0]
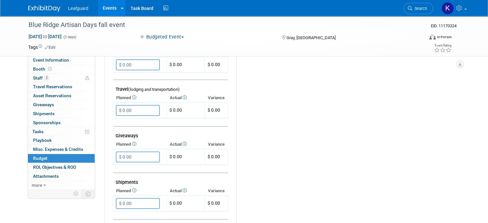
drag, startPoint x: 142, startPoint y: 106, endPoint x: 97, endPoint y: 116, distance: 47.0
drag, startPoint x: 97, startPoint y: 116, endPoint x: 269, endPoint y: 120, distance: 172.6
click at [269, 120] on div "Budget Notes: Edit X" at bounding box center [342, 109] width 213 height 333
click at [139, 110] on input "$ 0.00" at bounding box center [138, 110] width 44 height 11
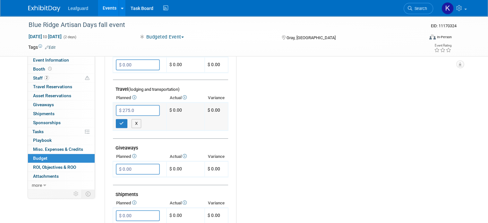
type input "$ 275.00"
click at [131, 164] on input "$ 0.00" at bounding box center [138, 169] width 44 height 11
click at [259, 138] on div "Budget Notes: Edit X" at bounding box center [342, 109] width 213 height 333
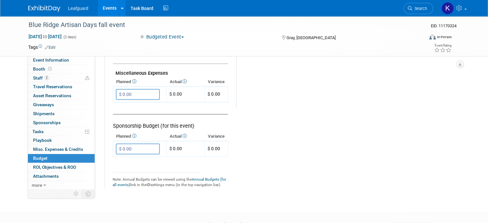
scroll to position [412, 0]
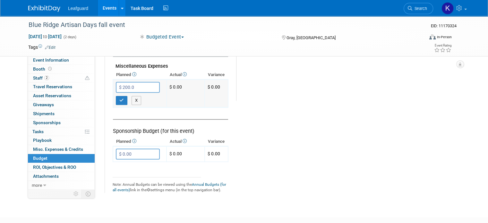
type input "$ 200.00"
click at [119, 98] on icon "button" at bounding box center [121, 100] width 4 height 4
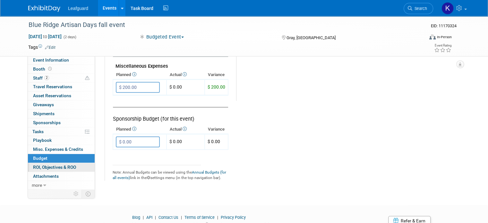
click at [36, 165] on span "ROI, Objectives & ROO 0" at bounding box center [54, 167] width 43 height 5
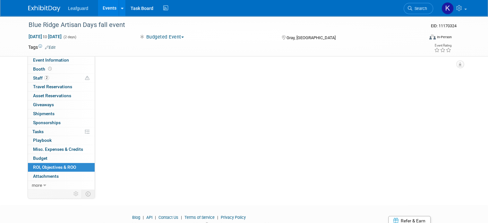
scroll to position [0, 0]
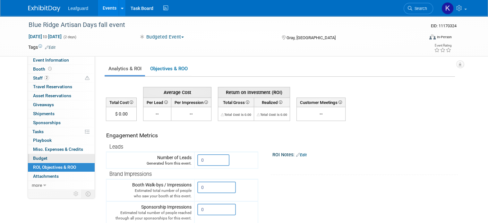
click at [71, 158] on link "Budget" at bounding box center [61, 158] width 67 height 9
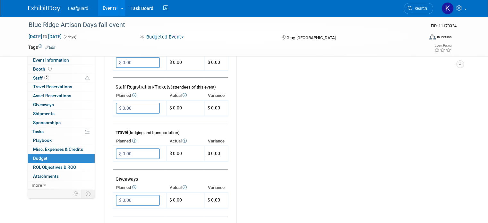
scroll to position [200, 0]
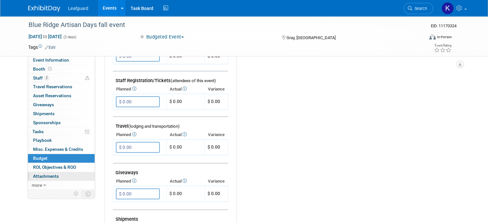
drag, startPoint x: 134, startPoint y: 143, endPoint x: 66, endPoint y: 175, distance: 75.5
drag, startPoint x: 66, startPoint y: 175, endPoint x: 144, endPoint y: 145, distance: 83.9
click at [144, 145] on input "$ 0.00" at bounding box center [138, 147] width 44 height 11
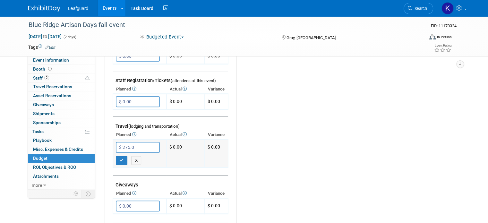
type input "$ 275.00"
click at [119, 158] on icon "button" at bounding box center [121, 160] width 4 height 4
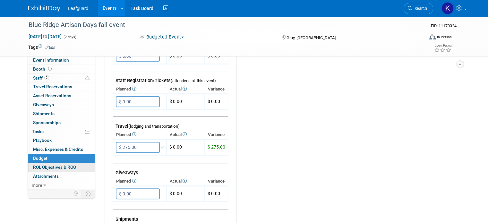
click at [54, 169] on span "ROI, Objectives & ROO 0" at bounding box center [54, 167] width 43 height 5
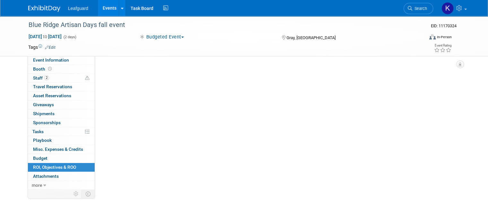
scroll to position [0, 0]
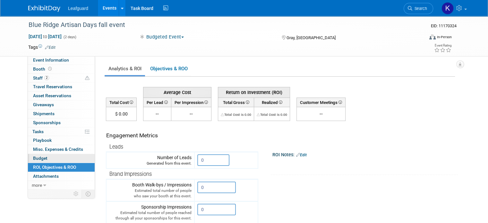
click at [47, 156] on link "Budget" at bounding box center [61, 158] width 67 height 9
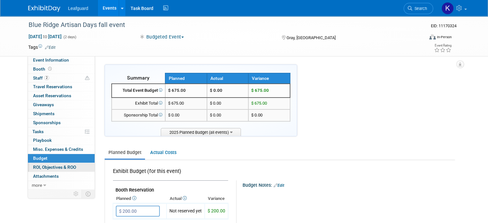
click at [64, 163] on link "0 ROI, Objectives & ROO 0" at bounding box center [61, 167] width 67 height 9
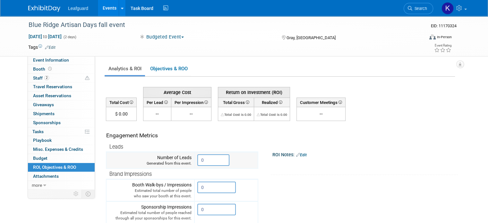
click at [207, 163] on input "0" at bounding box center [213, 160] width 32 height 12
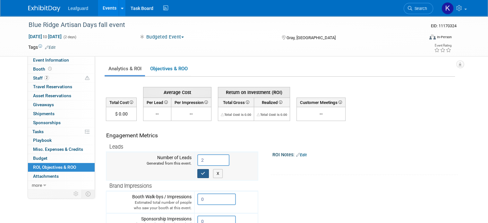
type input "2"
click at [201, 172] on icon "button" at bounding box center [203, 173] width 4 height 4
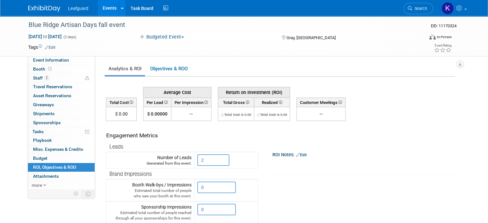
click at [102, 8] on link "Events" at bounding box center [109, 8] width 23 height 16
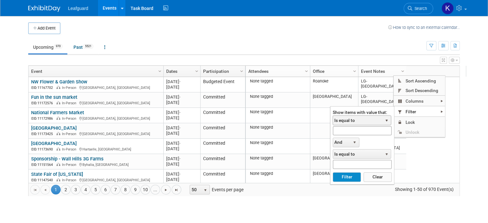
click at [387, 117] on span "select" at bounding box center [386, 120] width 8 height 9
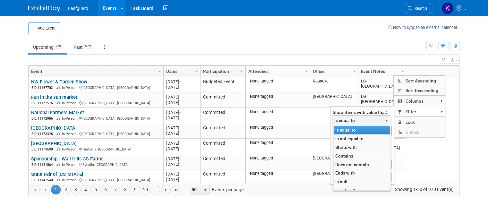
click at [354, 154] on li "Contains" at bounding box center [362, 156] width 56 height 9
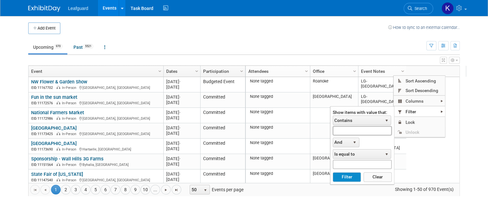
click at [354, 130] on input "text" at bounding box center [362, 130] width 59 height 9
click at [344, 178] on button "Filter" at bounding box center [347, 177] width 28 height 10
type input "lg-knox"
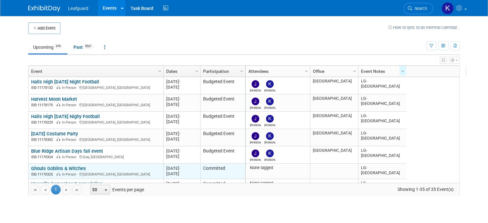
click at [57, 165] on link "Ghouls Goblins & Witches" at bounding box center [58, 168] width 55 height 6
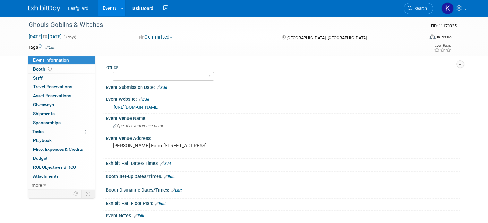
click at [167, 35] on button "Committed" at bounding box center [156, 37] width 38 height 7
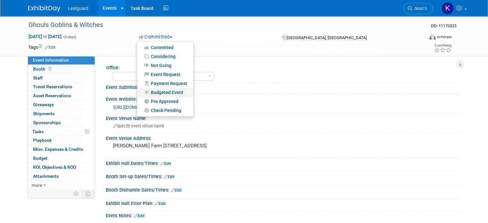
click at [168, 93] on link "Budgeted Event" at bounding box center [165, 92] width 56 height 9
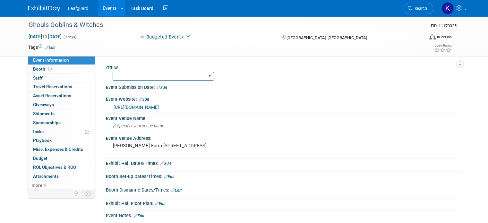
click at [154, 73] on select "[GEOGRAPHIC_DATA] [US_STATE] [GEOGRAPHIC_DATA] [GEOGRAPHIC_DATA] [GEOGRAPHIC_DA…" at bounding box center [163, 76] width 101 height 9
select select "[GEOGRAPHIC_DATA]"
click at [113, 72] on select "[GEOGRAPHIC_DATA] [US_STATE] [GEOGRAPHIC_DATA] [GEOGRAPHIC_DATA] [GEOGRAPHIC_DA…" at bounding box center [163, 76] width 101 height 9
click at [54, 77] on link "0 Staff 0" at bounding box center [61, 78] width 67 height 9
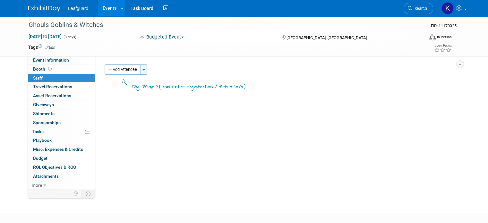
click at [140, 69] on button "Toggle Dropdown" at bounding box center [143, 69] width 6 height 10
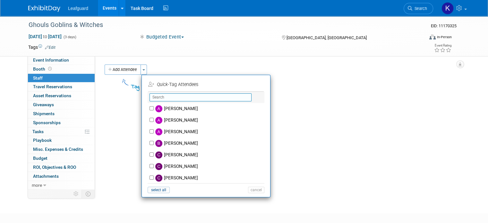
click at [177, 94] on input "text" at bounding box center [200, 97] width 102 height 8
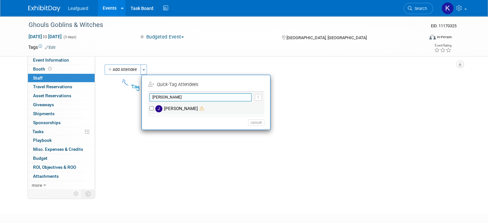
type input "[PERSON_NAME]"
click at [149, 107] on input "[PERSON_NAME]" at bounding box center [151, 108] width 4 height 4
checkbox input "true"
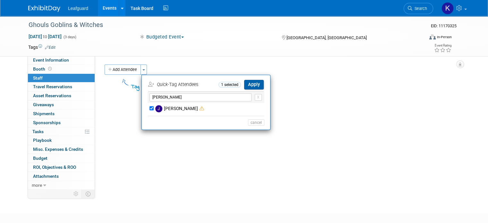
click at [251, 84] on button "Apply" at bounding box center [254, 84] width 20 height 9
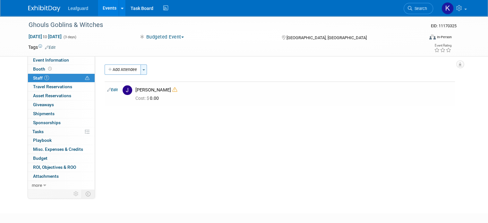
click at [142, 70] on span "button" at bounding box center [143, 69] width 3 height 1
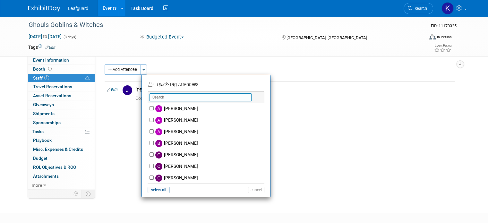
click at [164, 98] on input "text" at bounding box center [200, 97] width 102 height 8
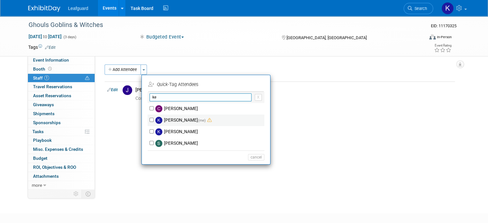
type input "ke"
click at [149, 118] on input "[PERSON_NAME] (me)" at bounding box center [151, 120] width 4 height 4
checkbox input "true"
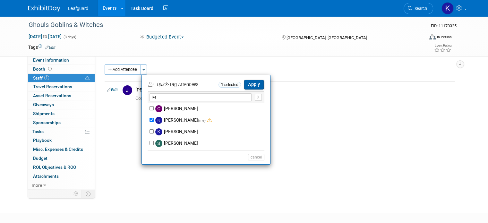
click at [249, 86] on button "Apply" at bounding box center [254, 84] width 20 height 9
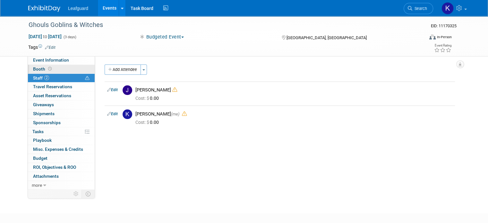
click at [56, 69] on link "Booth" at bounding box center [61, 69] width 67 height 9
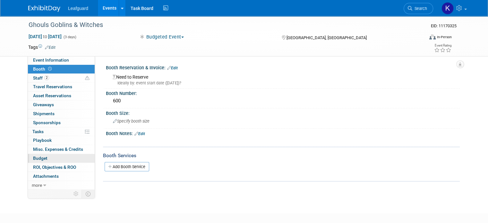
click at [54, 154] on link "Budget" at bounding box center [61, 158] width 67 height 9
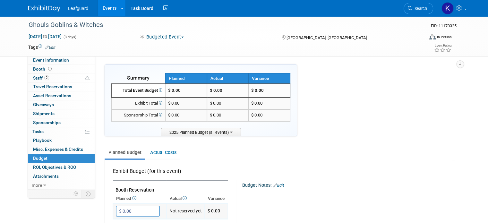
click at [139, 213] on input "$ 0.00" at bounding box center [138, 211] width 44 height 11
type input "$ 600.00"
click at [116, 220] on button "button" at bounding box center [122, 224] width 12 height 9
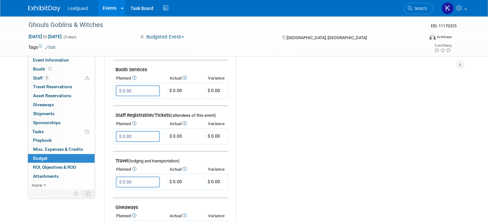
scroll to position [166, 0]
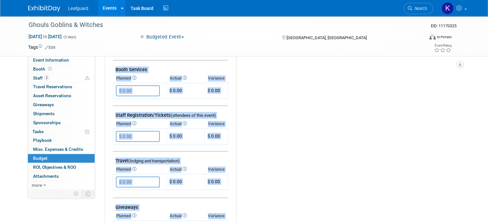
drag, startPoint x: 492, startPoint y: 134, endPoint x: 491, endPoint y: 79, distance: 54.5
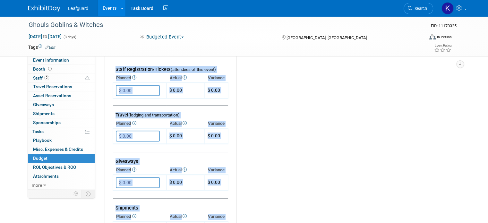
scroll to position [225, 0]
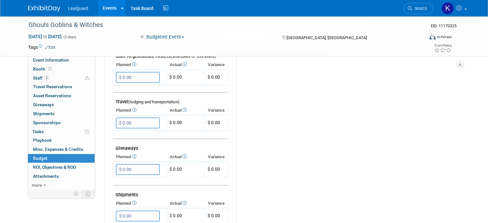
drag, startPoint x: 147, startPoint y: 121, endPoint x: 111, endPoint y: 139, distance: 40.2
drag, startPoint x: 111, startPoint y: 139, endPoint x: 308, endPoint y: 162, distance: 199.0
click at [308, 162] on div "Budget Notes: Edit X" at bounding box center [342, 121] width 213 height 333
click at [131, 118] on input "$ 0.00" at bounding box center [138, 122] width 44 height 11
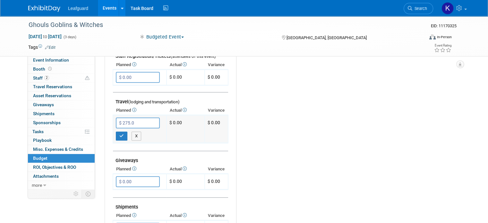
type input "$ 275.00"
click at [119, 134] on icon "button" at bounding box center [121, 136] width 4 height 4
click at [136, 177] on input "$ 0.00" at bounding box center [138, 181] width 44 height 11
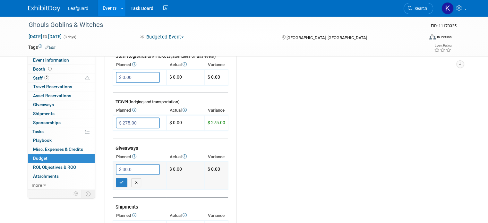
type input "$ 30.00"
click at [119, 180] on icon "button" at bounding box center [121, 182] width 4 height 4
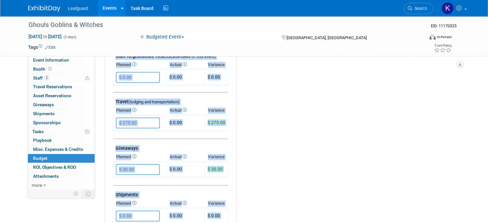
drag, startPoint x: 492, startPoint y: 148, endPoint x: 492, endPoint y: 107, distance: 40.7
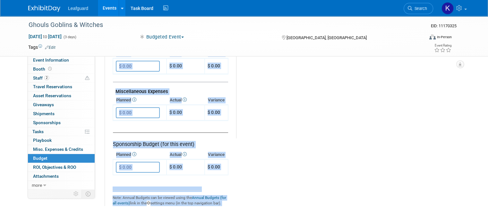
scroll to position [375, 0]
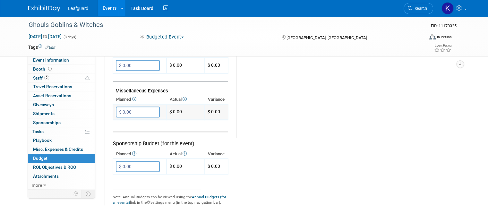
click at [132, 110] on input "$ 0.00" at bounding box center [138, 111] width 44 height 11
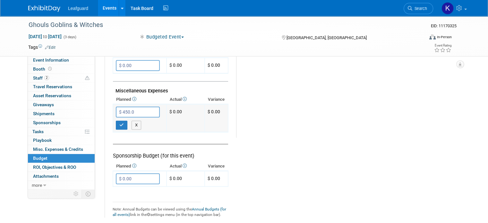
type input "$ 450.00"
click at [119, 123] on icon "button" at bounding box center [121, 125] width 4 height 4
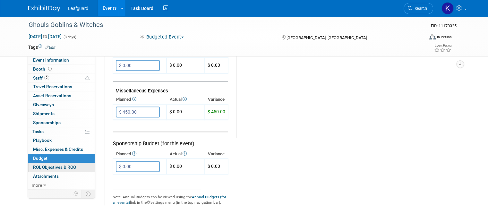
click at [60, 166] on span "ROI, Objectives & ROO 0" at bounding box center [54, 167] width 43 height 5
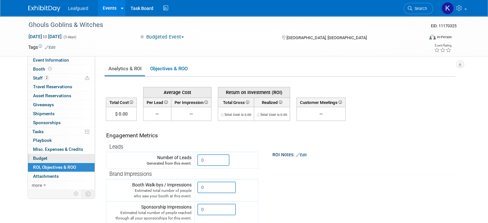
click at [52, 156] on link "Budget" at bounding box center [61, 158] width 67 height 9
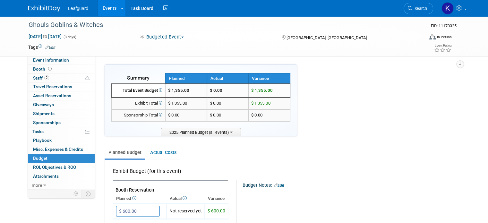
drag, startPoint x: 492, startPoint y: 89, endPoint x: 373, endPoint y: 90, distance: 119.3
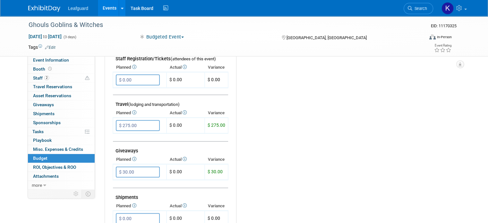
scroll to position [223, 0]
drag, startPoint x: 139, startPoint y: 119, endPoint x: 101, endPoint y: 126, distance: 38.8
drag, startPoint x: 101, startPoint y: 126, endPoint x: 119, endPoint y: 142, distance: 24.5
click at [119, 142] on td "Giveaways" at bounding box center [170, 147] width 115 height 14
click at [133, 123] on input "$ 275.00" at bounding box center [138, 124] width 44 height 11
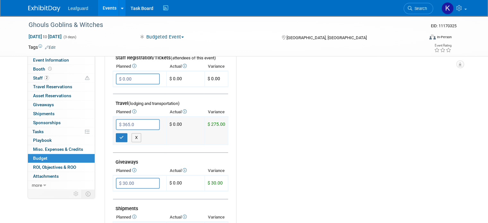
type input "$ 365.00"
click at [119, 135] on icon "button" at bounding box center [121, 137] width 4 height 4
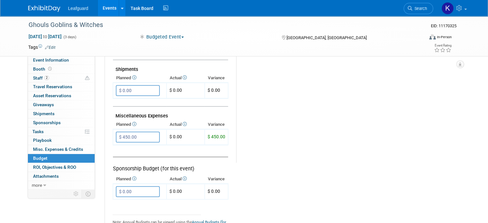
scroll to position [352, 0]
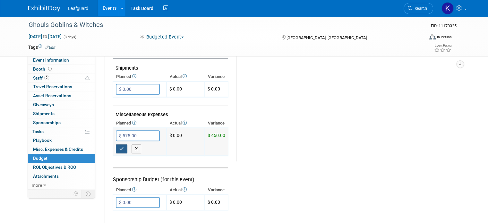
click at [116, 148] on button "button" at bounding box center [122, 148] width 12 height 9
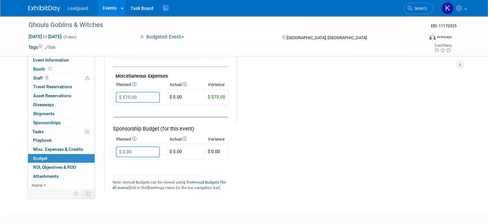
scroll to position [377, 0]
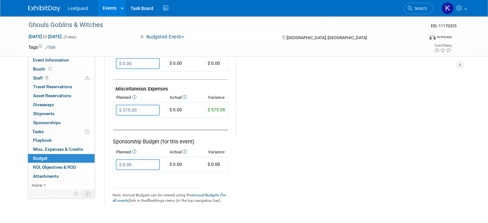
drag, startPoint x: 144, startPoint y: 107, endPoint x: 89, endPoint y: 124, distance: 57.7
drag, startPoint x: 89, startPoint y: 124, endPoint x: 199, endPoint y: 107, distance: 111.6
click at [205, 107] on td "$ 575.00" at bounding box center [216, 110] width 23 height 16
click at [134, 105] on input "$ 575.00" at bounding box center [138, 110] width 44 height 11
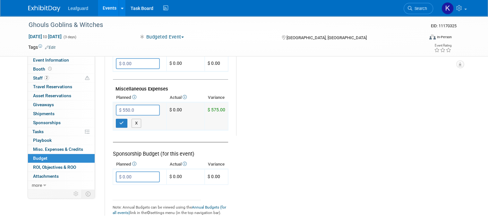
type input "$ 550.00"
click at [119, 121] on icon "button" at bounding box center [121, 123] width 4 height 4
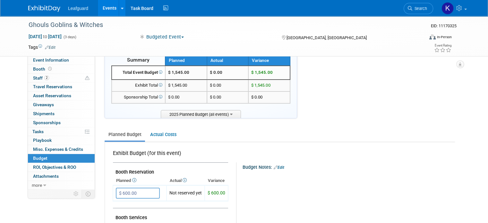
scroll to position [0, 0]
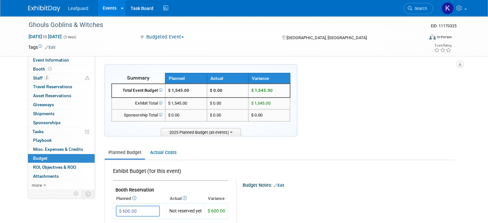
drag, startPoint x: 491, startPoint y: 65, endPoint x: 379, endPoint y: 73, distance: 112.2
drag, startPoint x: 492, startPoint y: 110, endPoint x: 62, endPoint y: 166, distance: 434.4
click at [62, 166] on span "ROI, Objectives & ROO 0" at bounding box center [54, 167] width 43 height 5
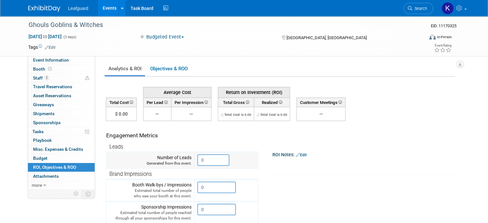
click at [213, 160] on input "0" at bounding box center [213, 160] width 32 height 12
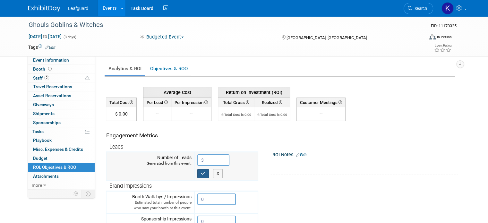
type input "3"
click at [201, 172] on icon "button" at bounding box center [203, 173] width 4 height 4
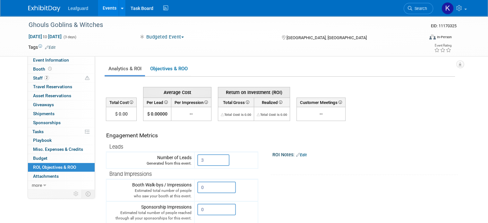
click at [100, 10] on link "Events" at bounding box center [109, 8] width 23 height 16
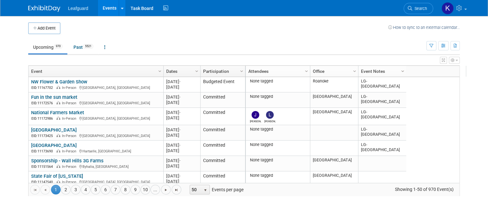
click at [400, 69] on span "Column Settings" at bounding box center [402, 71] width 5 height 5
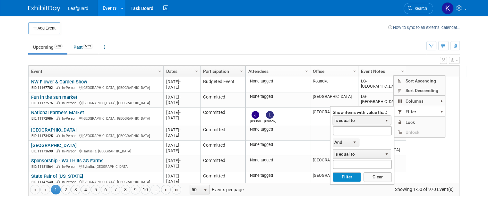
click at [377, 118] on span "Is equal to" at bounding box center [357, 120] width 49 height 9
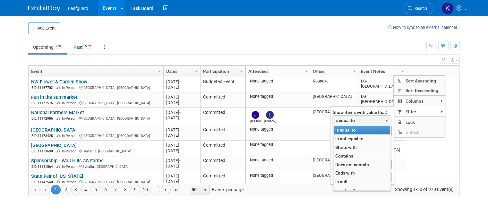
click at [350, 154] on li "Contains" at bounding box center [362, 156] width 56 height 9
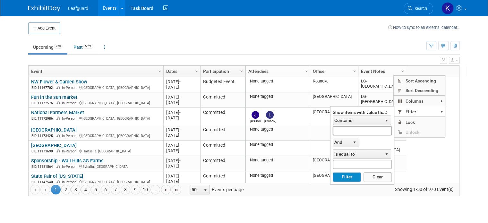
click at [346, 130] on input "text" at bounding box center [362, 130] width 59 height 9
click at [342, 174] on button "Filter" at bounding box center [347, 177] width 28 height 10
type input "lg-knox"
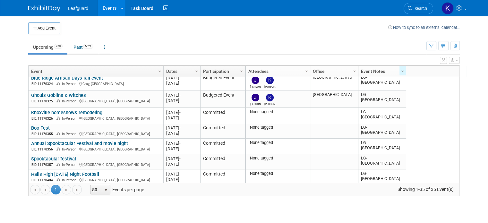
scroll to position [77, 0]
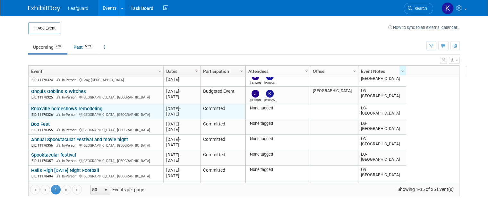
click at [84, 108] on link "Knoxville homeshow& remodeling" at bounding box center [66, 109] width 71 height 6
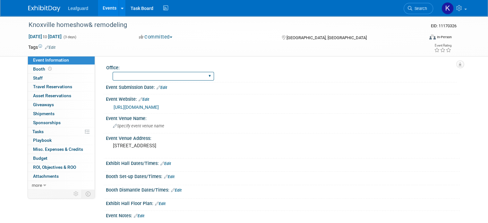
click at [144, 73] on select "[GEOGRAPHIC_DATA] [US_STATE] [GEOGRAPHIC_DATA] [GEOGRAPHIC_DATA] [GEOGRAPHIC_DA…" at bounding box center [163, 76] width 101 height 9
select select "[GEOGRAPHIC_DATA]"
click at [113, 72] on select "[GEOGRAPHIC_DATA] [US_STATE] [GEOGRAPHIC_DATA] [GEOGRAPHIC_DATA] [GEOGRAPHIC_DA…" at bounding box center [163, 76] width 101 height 9
